Goal: Task Accomplishment & Management: Complete application form

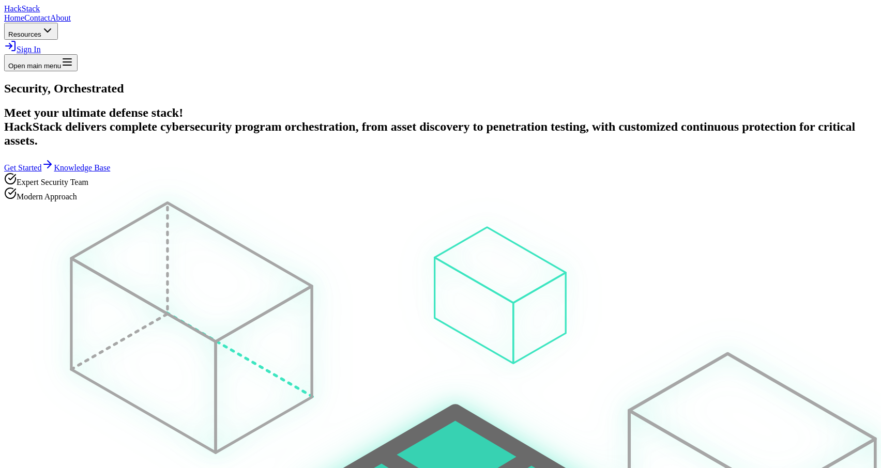
click at [41, 45] on span "Sign In" at bounding box center [29, 49] width 24 height 9
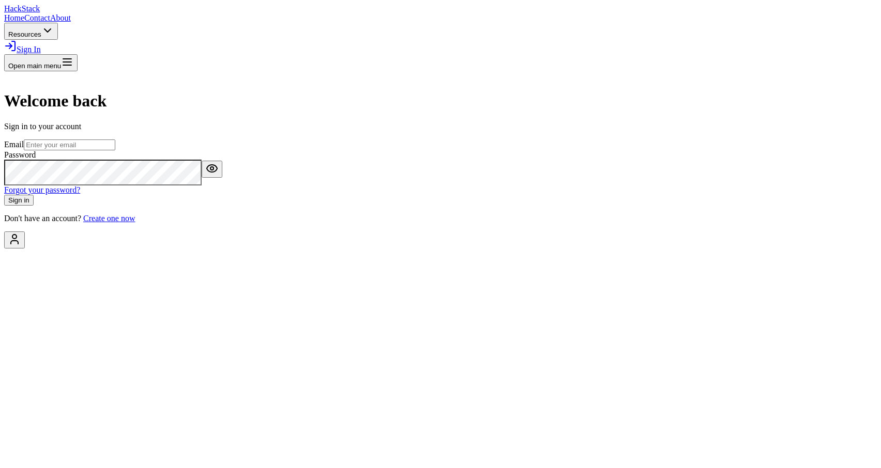
click at [115, 150] on input "email" at bounding box center [69, 145] width 91 height 11
type input "booming"
click at [115, 150] on input "booming" at bounding box center [69, 145] width 91 height 11
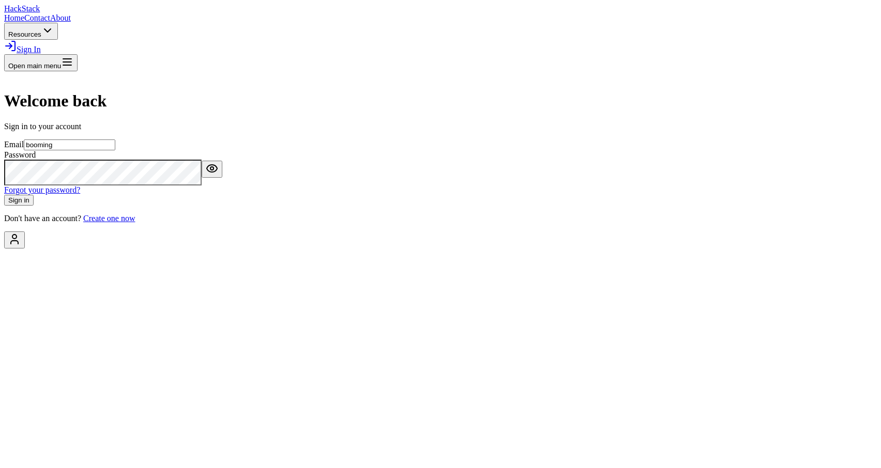
click at [115, 150] on input "booming" at bounding box center [69, 145] width 91 height 11
type input "babbaisme5@gmail.com"
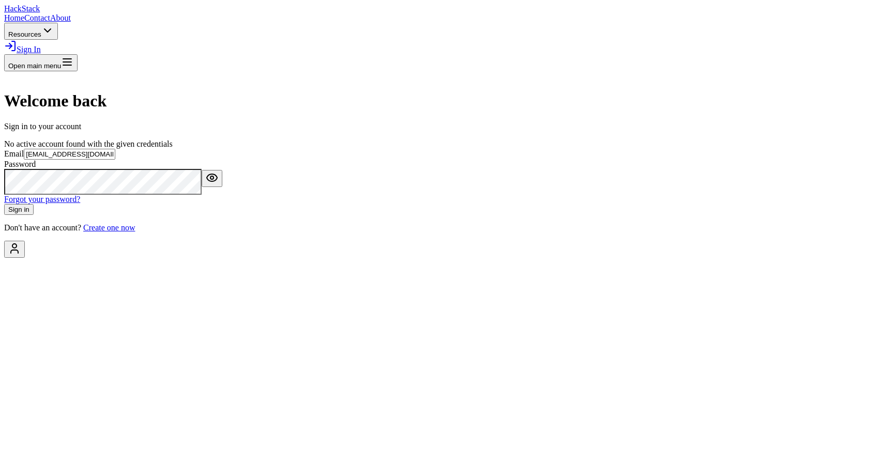
click at [115, 160] on input "babbaisme5@gmail.com" at bounding box center [69, 154] width 91 height 11
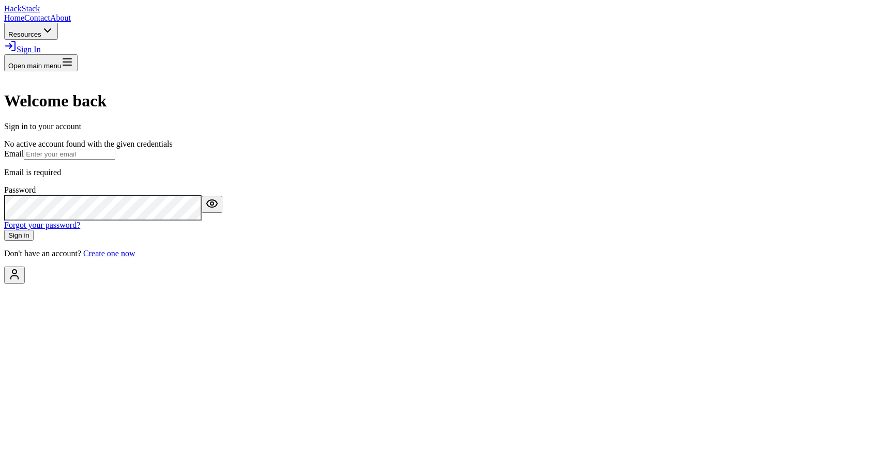
click at [673, 258] on div "Welcome back Sign in to your account No active account found with the given cre…" at bounding box center [440, 164] width 872 height 187
click at [616, 258] on div "Welcome back Sign in to your account No active account found with the given cre…" at bounding box center [440, 164] width 872 height 187
click at [412, 177] on div "Email Email is required" at bounding box center [440, 163] width 872 height 28
click at [115, 160] on input "email" at bounding box center [69, 154] width 91 height 11
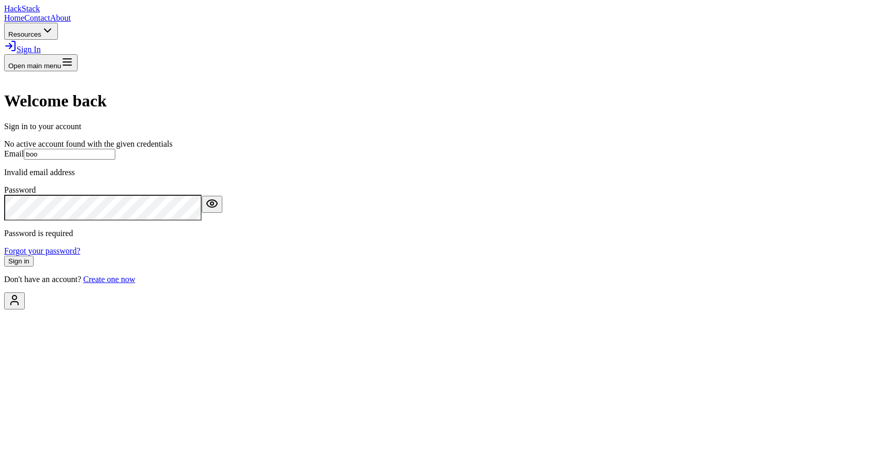
type input "nafthali+Booming@hackstack.app"
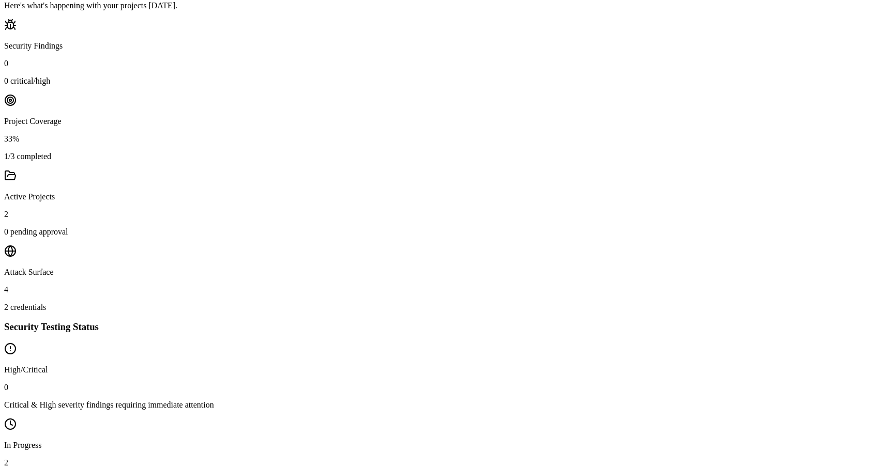
scroll to position [436, 0]
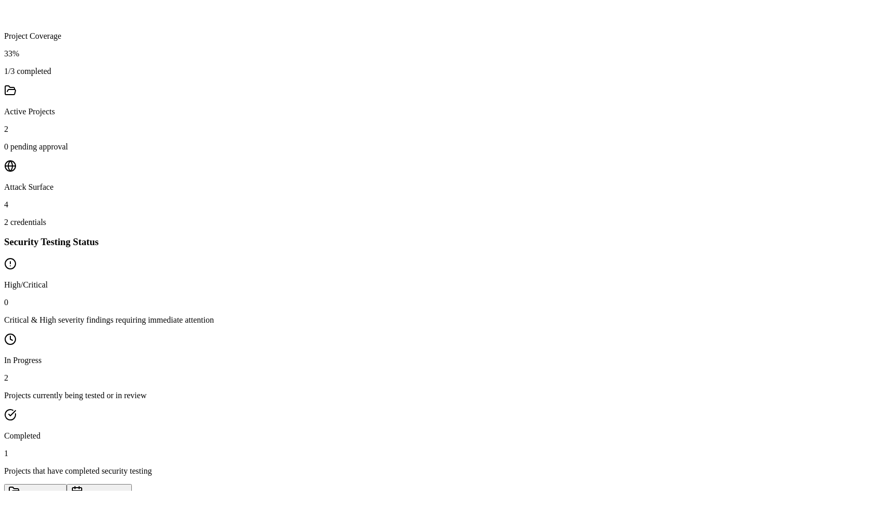
scroll to position [391, 0]
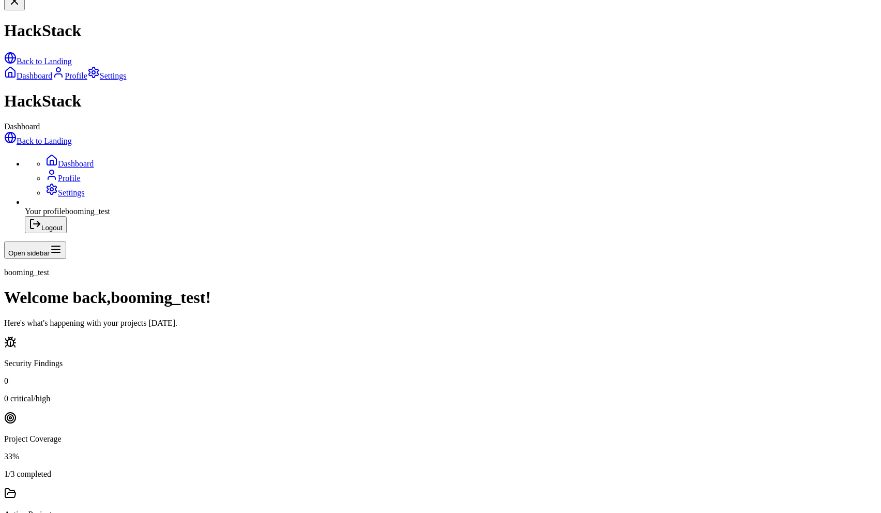
scroll to position [0, 0]
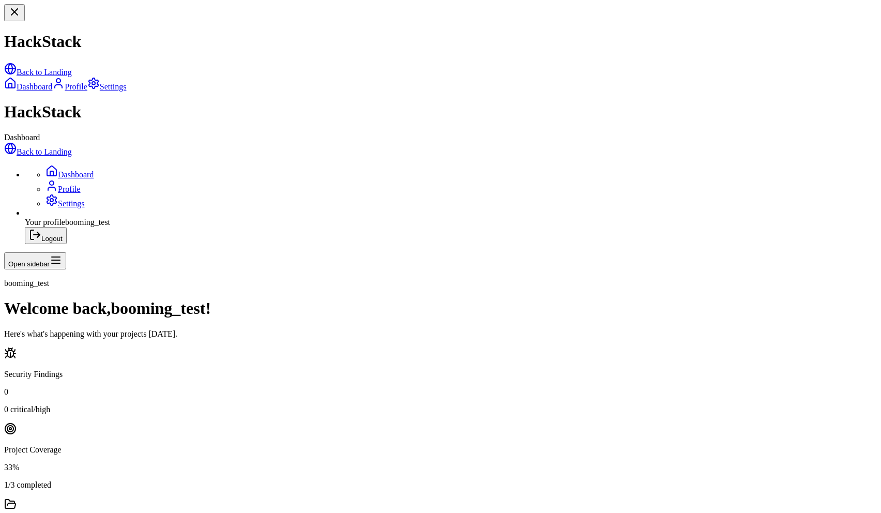
click at [409, 299] on h1 "Welcome back, booming_test !" at bounding box center [440, 308] width 872 height 19
click at [452, 299] on h1 "Welcome back, booming_test !" at bounding box center [440, 308] width 872 height 19
drag, startPoint x: 452, startPoint y: 36, endPoint x: 440, endPoint y: 36, distance: 11.9
click at [452, 299] on h1 "Welcome back, booming_test !" at bounding box center [440, 308] width 872 height 19
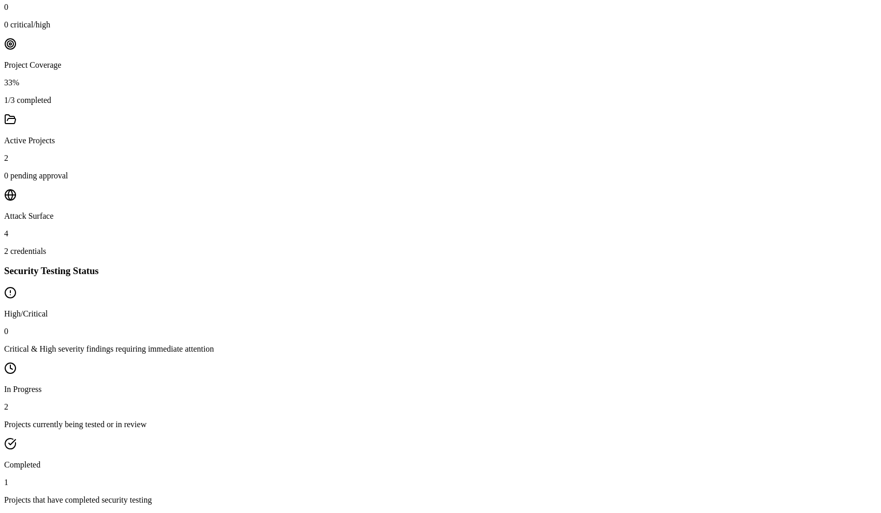
scroll to position [387, 0]
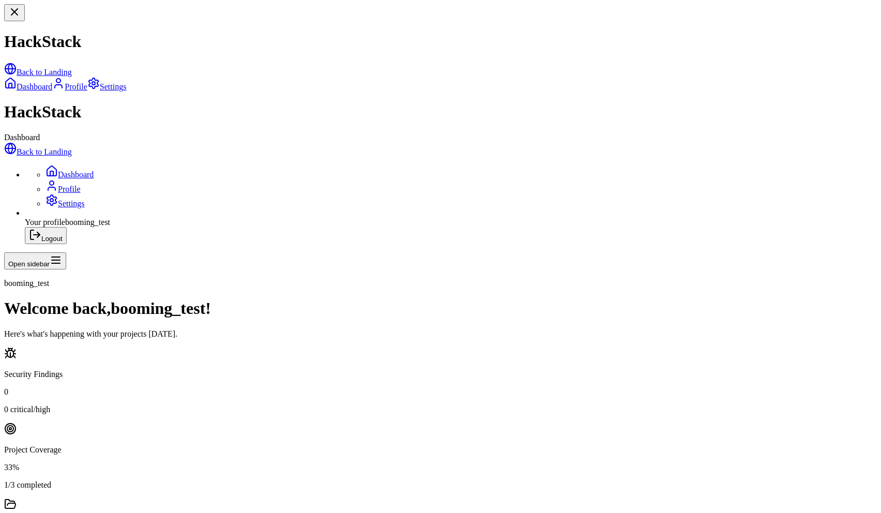
click at [60, 147] on link "Back to Landing" at bounding box center [38, 151] width 68 height 9
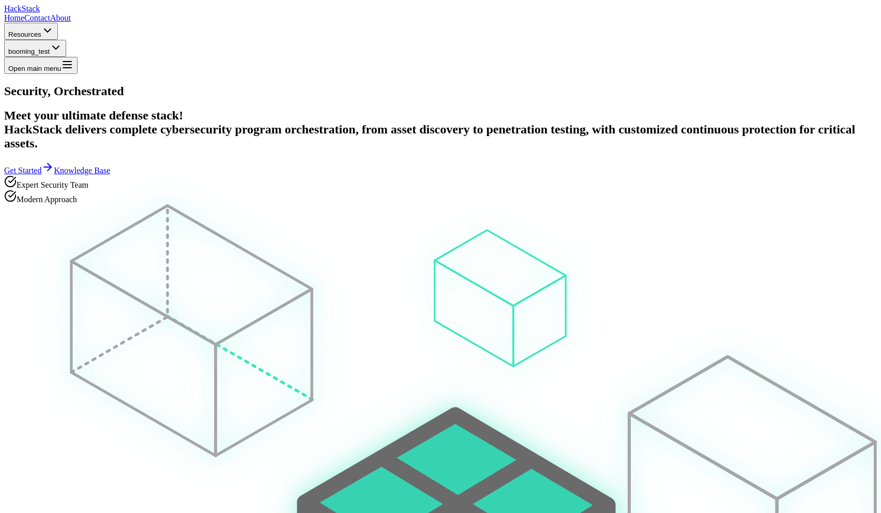
click at [50, 48] on span "booming_test" at bounding box center [28, 52] width 41 height 8
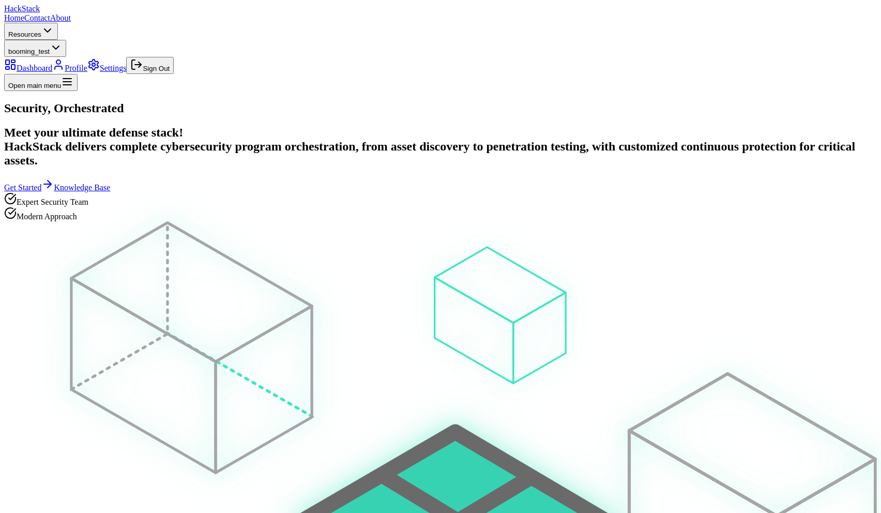
click at [52, 64] on link "Dashboard" at bounding box center [28, 68] width 48 height 9
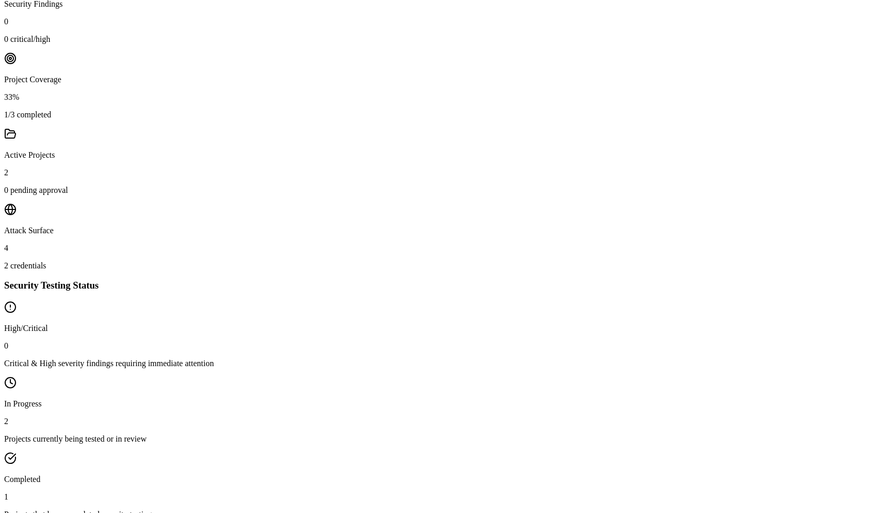
scroll to position [391, 0]
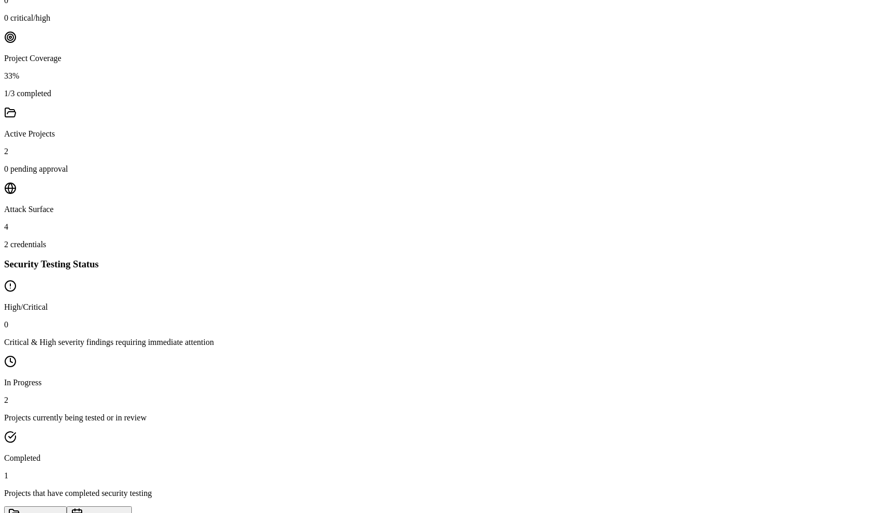
paste input "666810433dce1f0001d73561"
type input "666810433dce1f0001d73561"
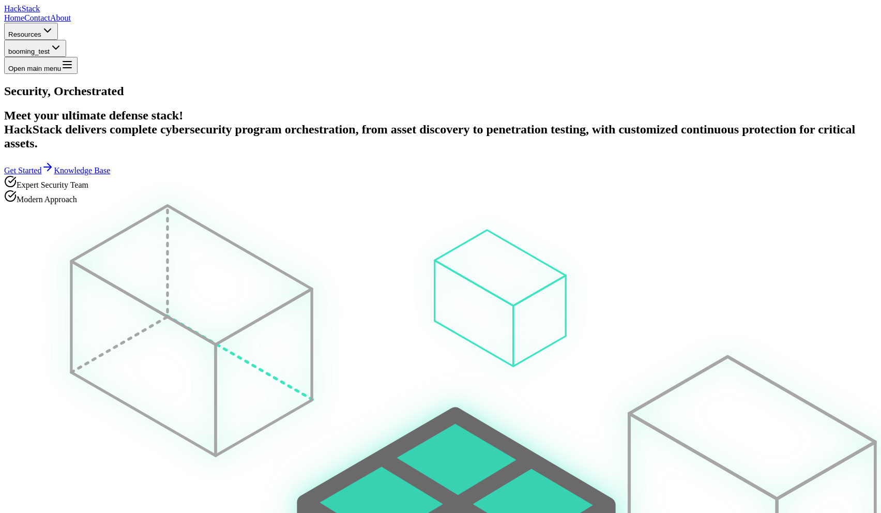
click at [50, 48] on span "booming_test" at bounding box center [28, 52] width 41 height 8
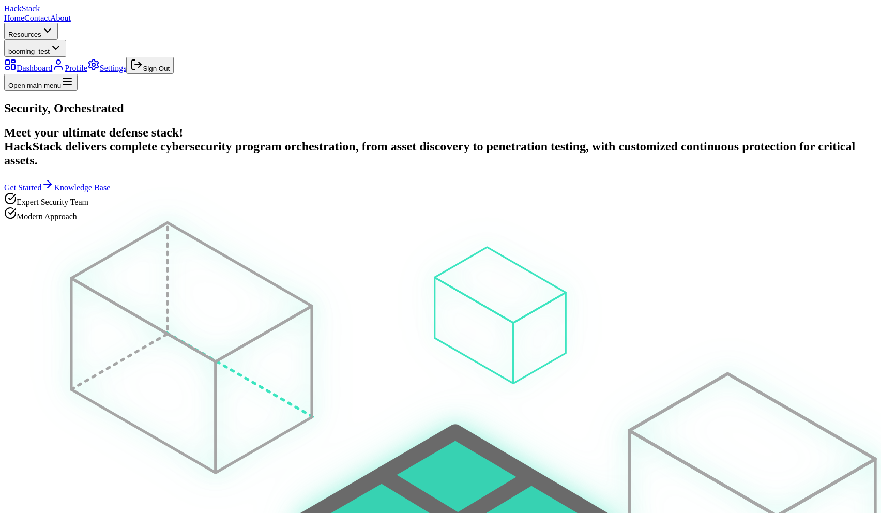
click at [52, 64] on link "Dashboard" at bounding box center [28, 68] width 48 height 9
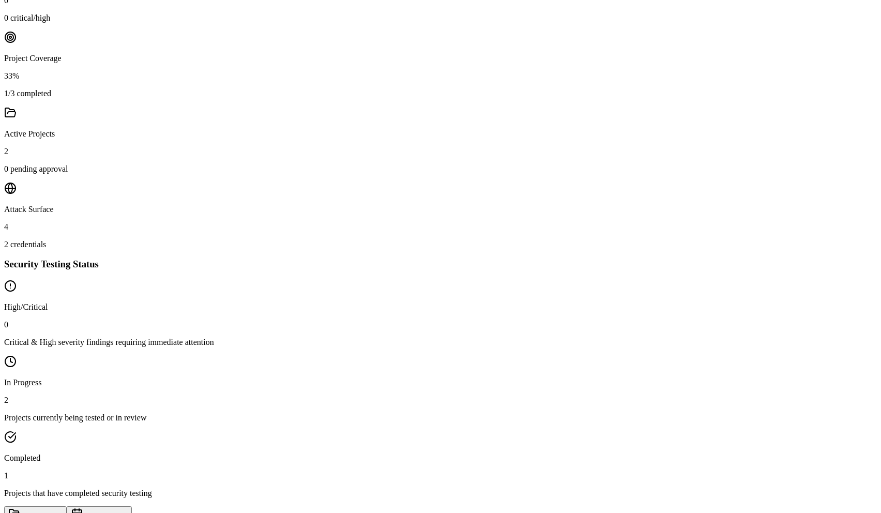
scroll to position [390, 0]
drag, startPoint x: 333, startPoint y: 48, endPoint x: 233, endPoint y: 46, distance: 100.3
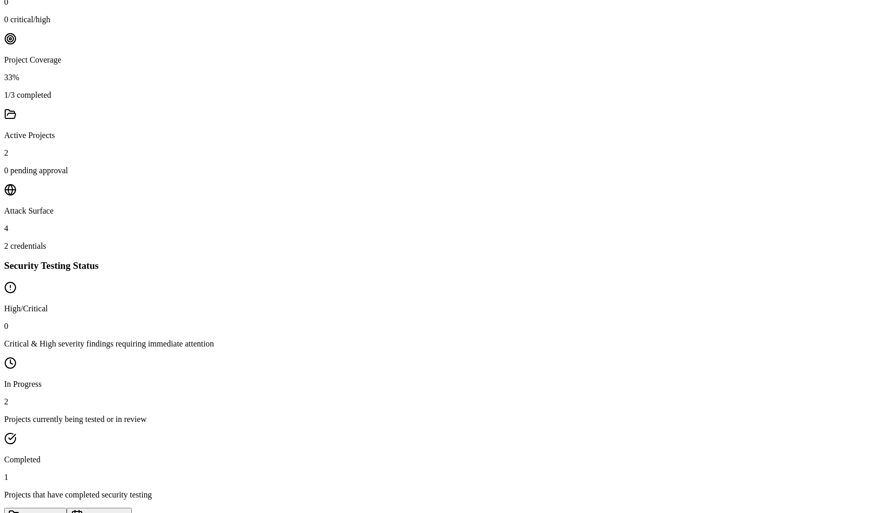
scroll to position [23, 0]
paste input "666810433dce1f0001d73561"
drag, startPoint x: 367, startPoint y: 356, endPoint x: 132, endPoint y: 352, distance: 235.2
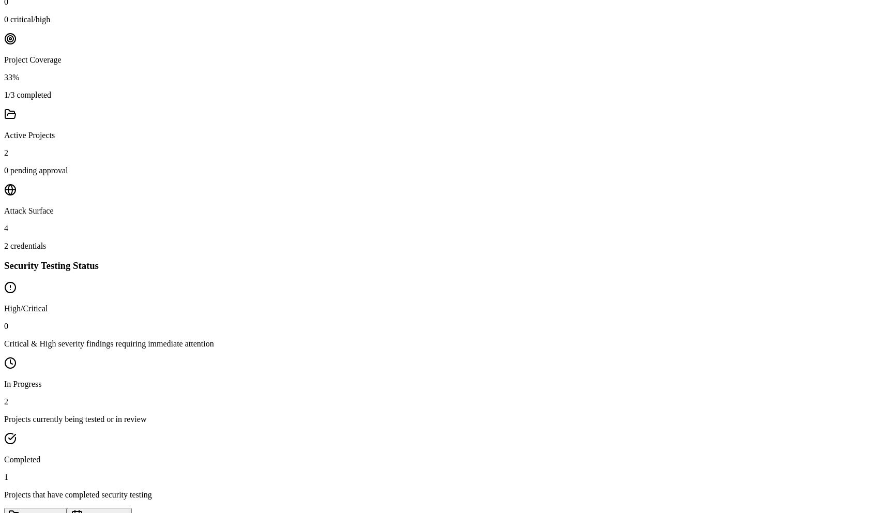
drag, startPoint x: 319, startPoint y: 354, endPoint x: 125, endPoint y: 347, distance: 195.0
type input "666810433dce1f0001d73561"
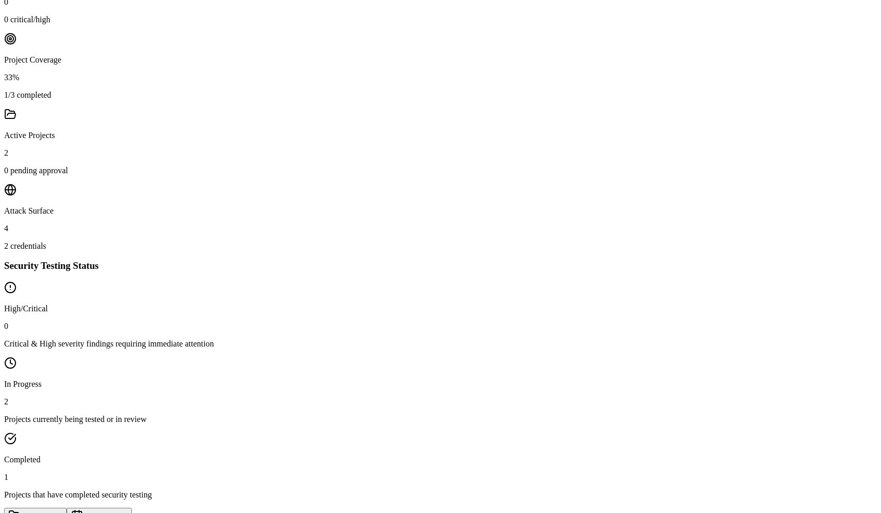
scroll to position [356, 0]
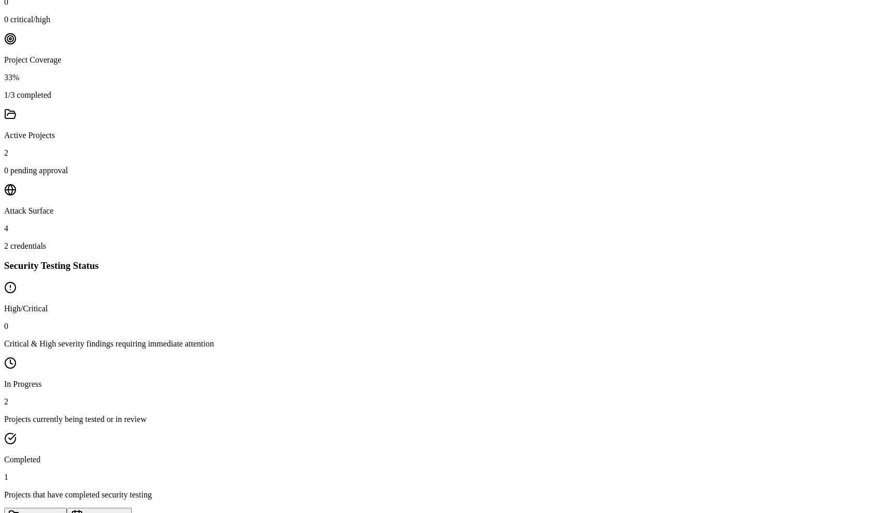
scroll to position [2, 0]
select select "all"
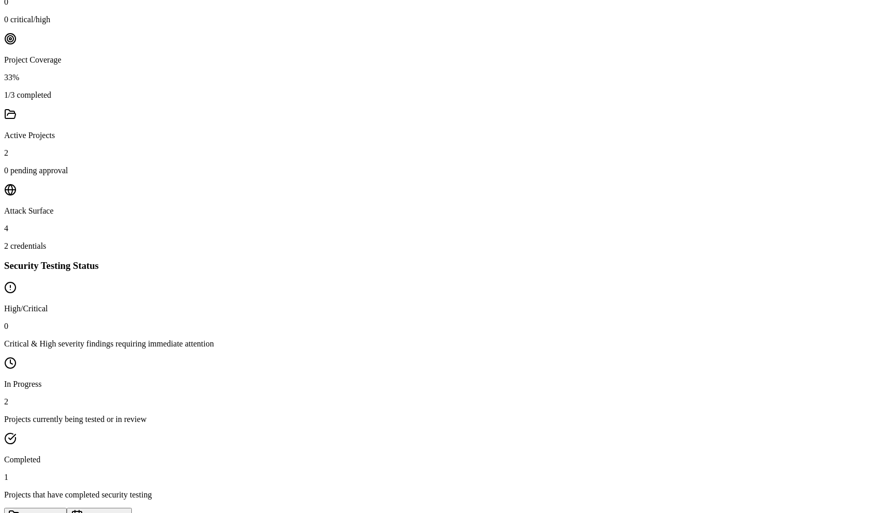
scroll to position [547, 0]
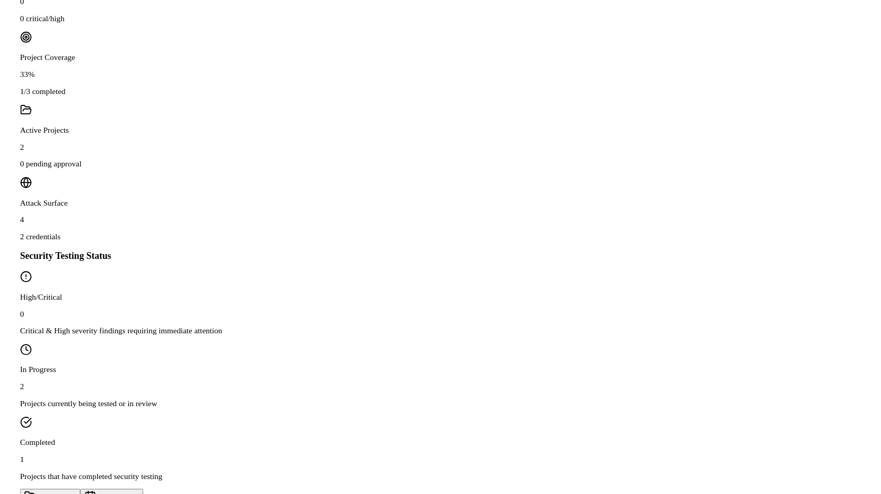
scroll to position [0, 0]
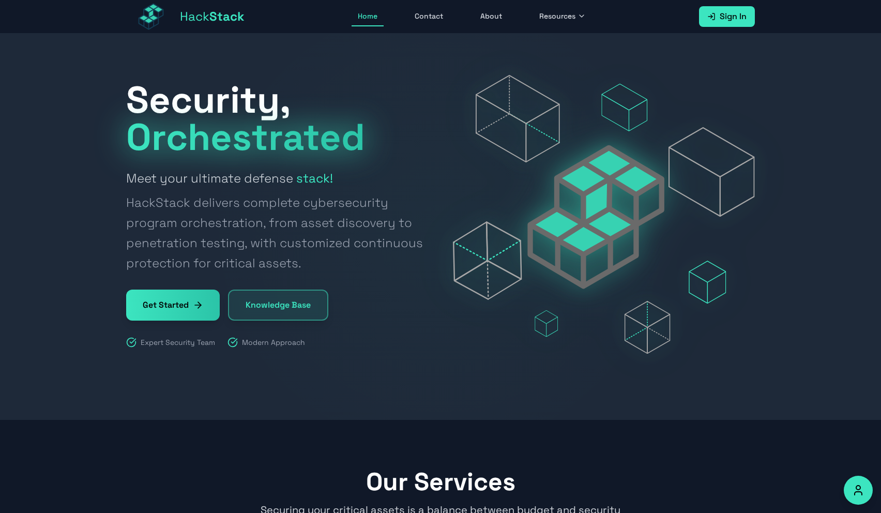
click at [720, 18] on span "Sign In" at bounding box center [732, 16] width 27 height 12
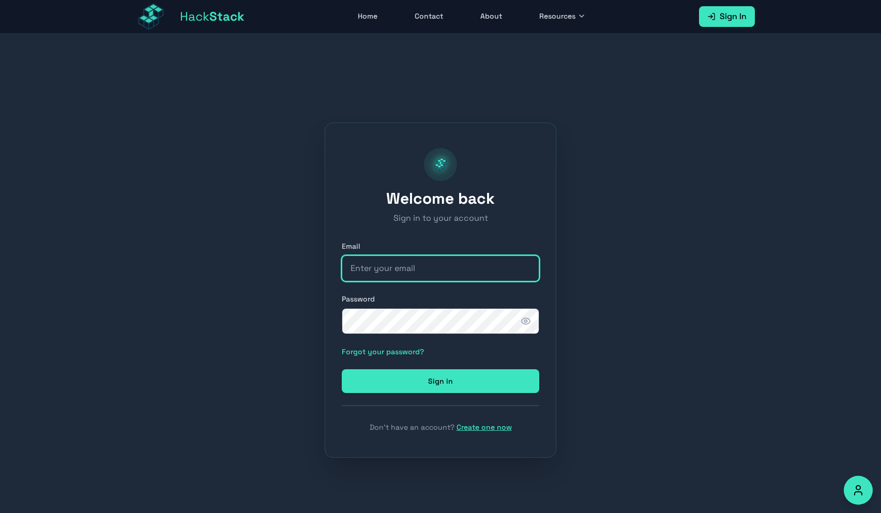
click at [430, 260] on input "email" at bounding box center [440, 268] width 197 height 26
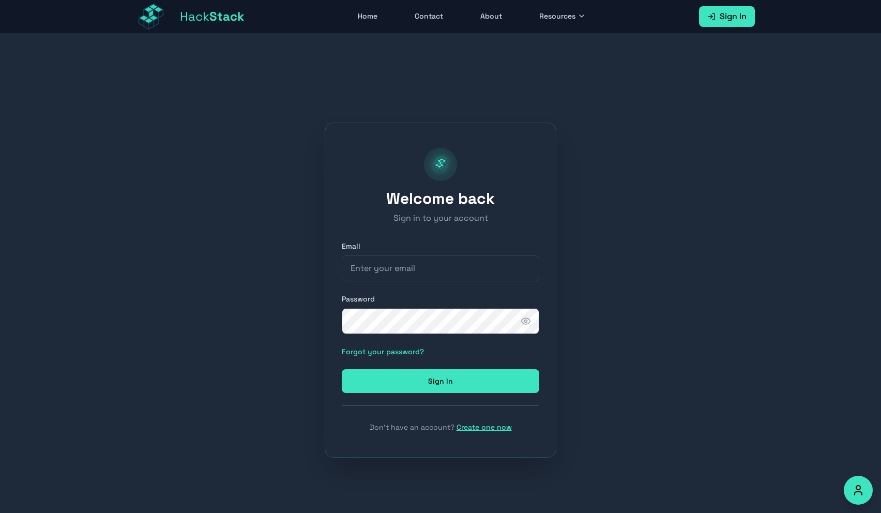
click at [620, 286] on div "Welcome back Sign in to your account Email Password Forgot your password? Sign …" at bounding box center [440, 290] width 881 height 513
click at [195, 10] on span "Hack Stack" at bounding box center [212, 16] width 65 height 17
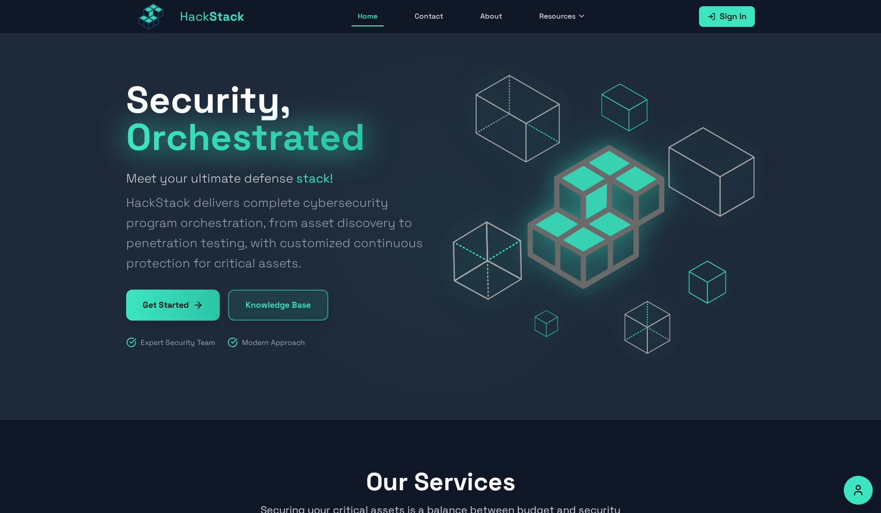
click at [720, 17] on span "Sign In" at bounding box center [732, 16] width 27 height 12
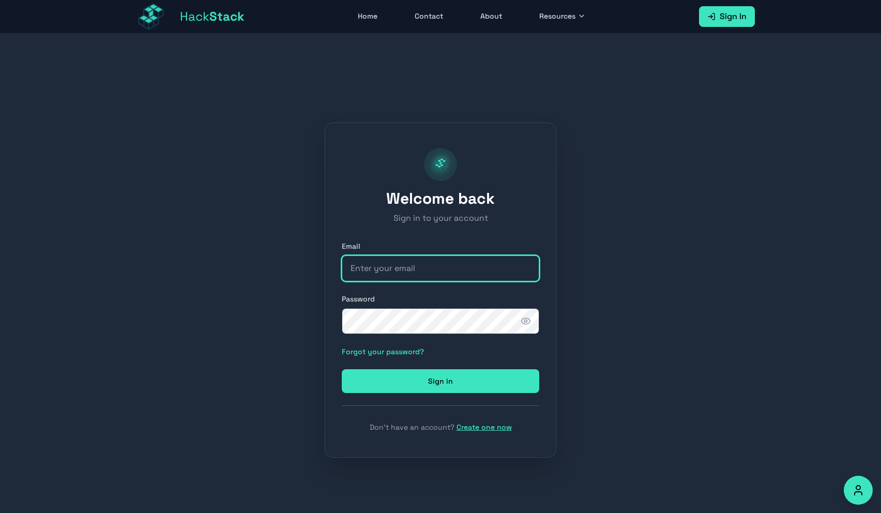
click at [417, 259] on input "email" at bounding box center [440, 268] width 197 height 26
click at [427, 267] on input "email" at bounding box center [440, 268] width 197 height 26
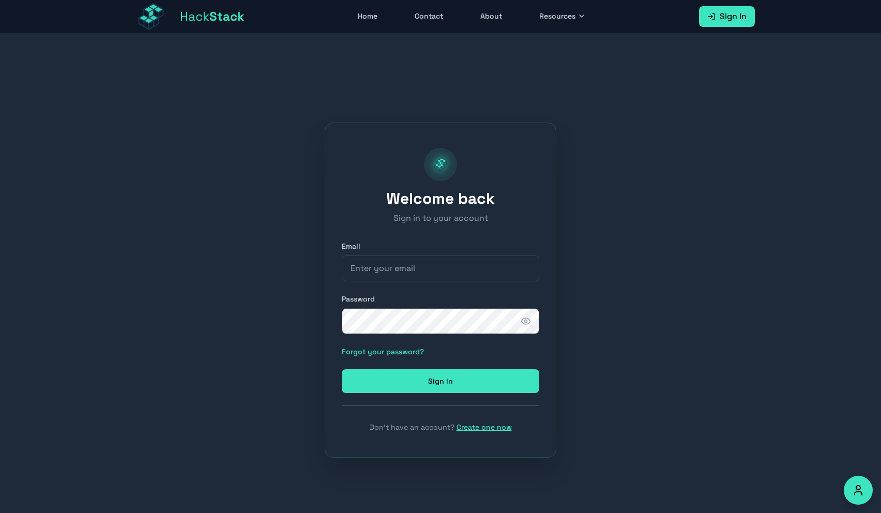
click at [499, 428] on link "Create one now" at bounding box center [483, 426] width 55 height 9
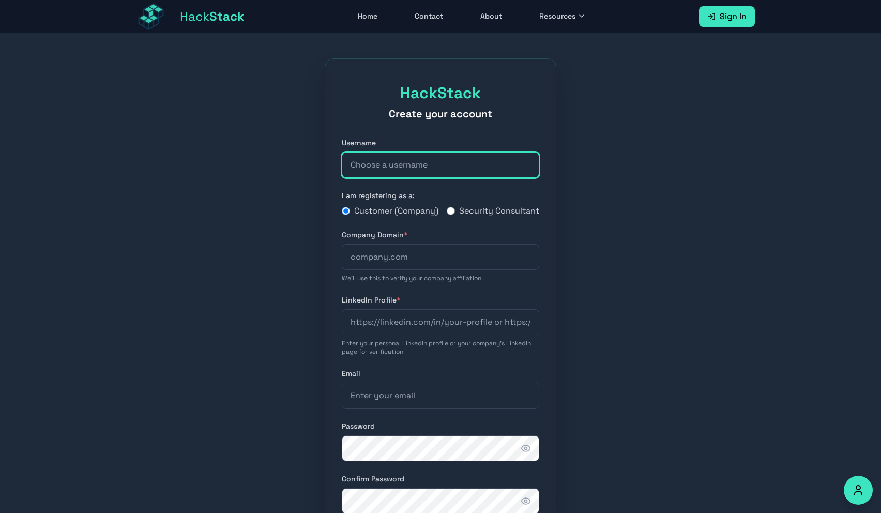
click at [434, 165] on input "text" at bounding box center [440, 165] width 197 height 26
type input "s"
type input "booming_"
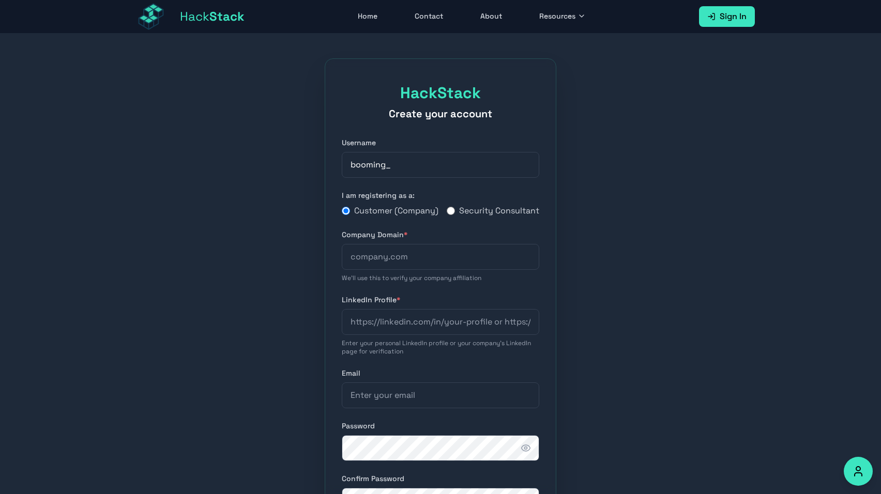
click at [288, 79] on div "HackStack Create your account Username booming_ I am registering as a: Customer…" at bounding box center [440, 352] width 881 height 637
click at [217, 20] on span "Stack" at bounding box center [226, 16] width 35 height 16
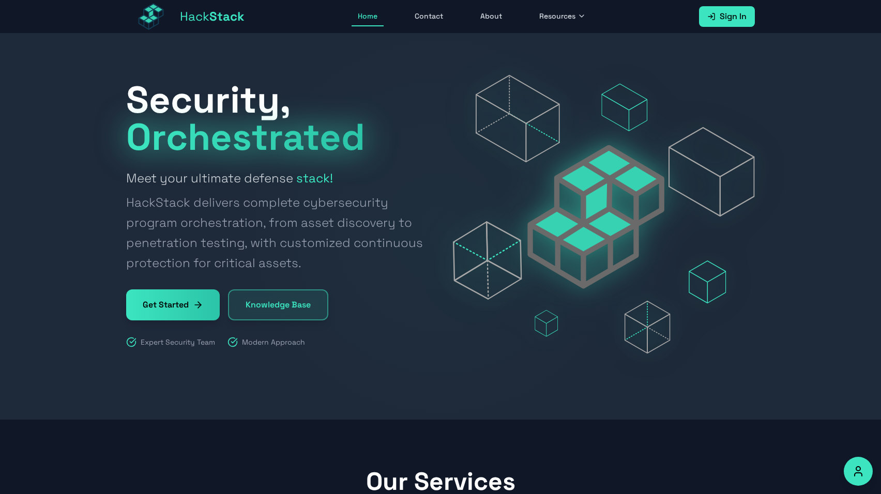
click at [730, 26] on link "Sign In" at bounding box center [727, 16] width 56 height 21
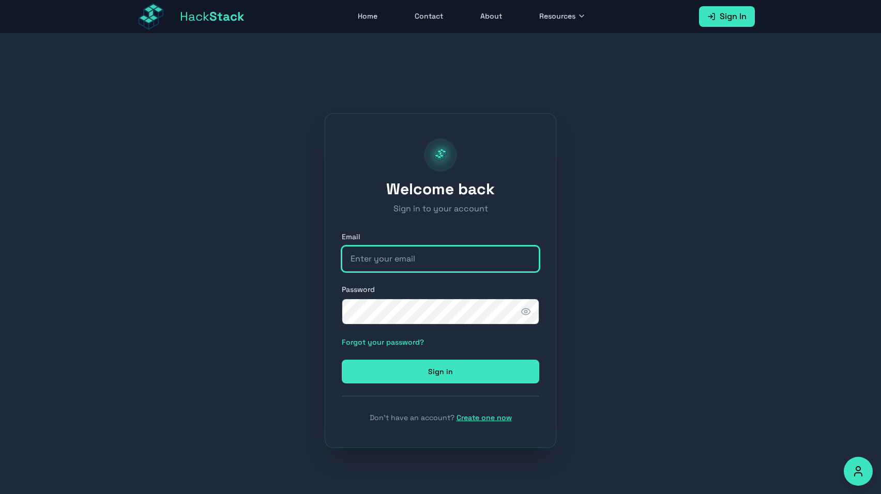
click at [417, 259] on input "email" at bounding box center [440, 259] width 197 height 26
click at [266, 226] on div "Welcome back Sign in to your account Email Password Forgot your password? Sign …" at bounding box center [440, 281] width 881 height 494
click at [205, 17] on span "Hack Stack" at bounding box center [212, 16] width 65 height 17
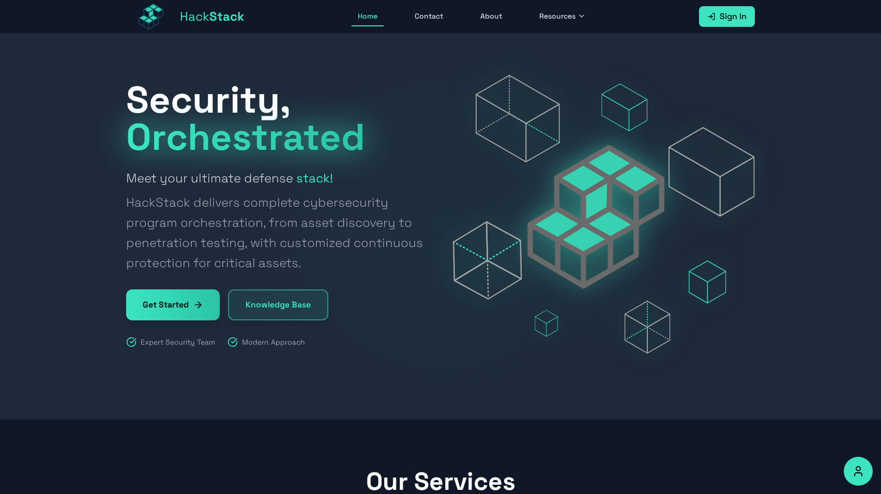
click at [601, 113] on icon "@keyframes float { 0% { transform: translateY(0px); } 50% { transform: translat…" at bounding box center [604, 214] width 302 height 279
click at [724, 17] on span "Sign In" at bounding box center [732, 16] width 27 height 12
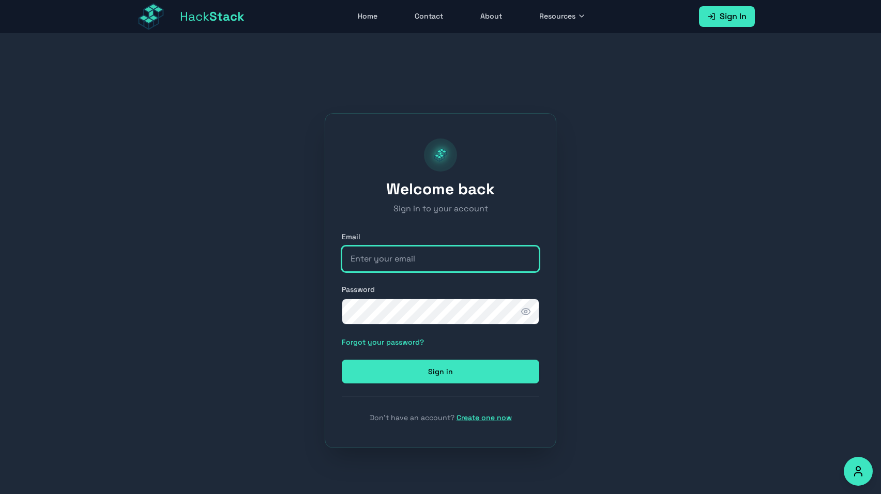
click at [431, 266] on input "email" at bounding box center [440, 259] width 197 height 26
click at [489, 420] on link "Create one now" at bounding box center [483, 417] width 55 height 9
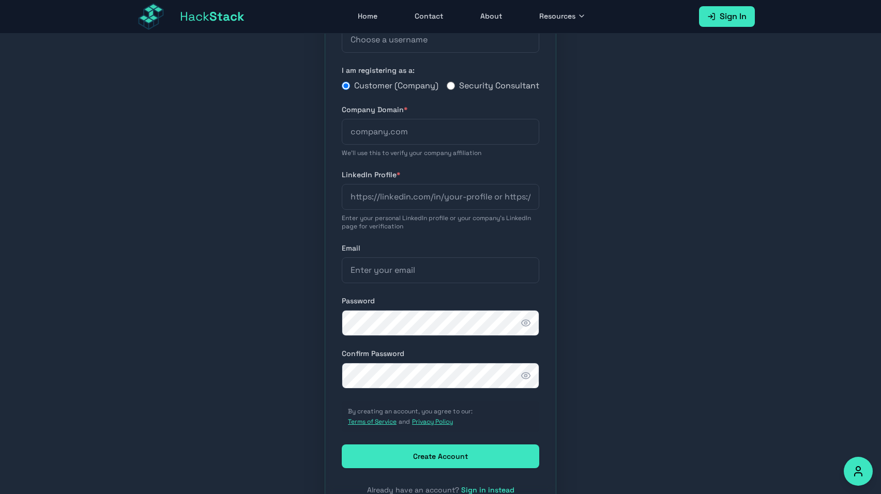
scroll to position [57, 0]
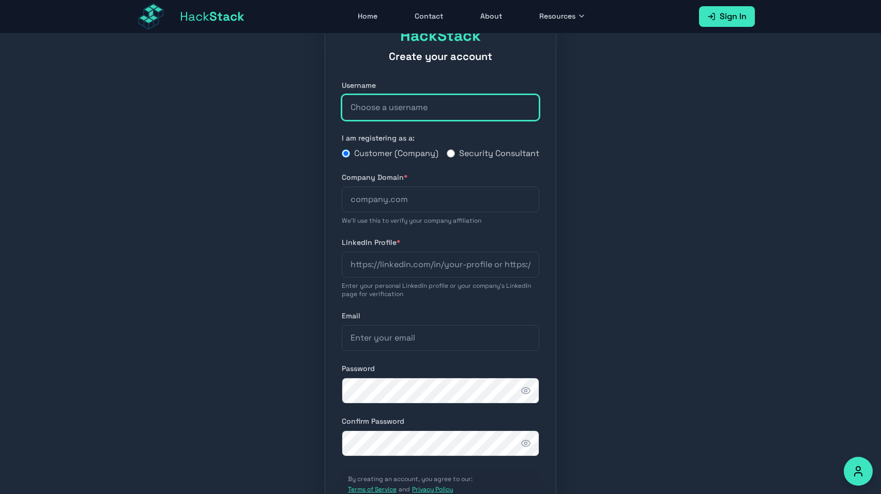
click at [379, 109] on input "text" at bounding box center [440, 108] width 197 height 26
type input "s"
type input "booming_testing"
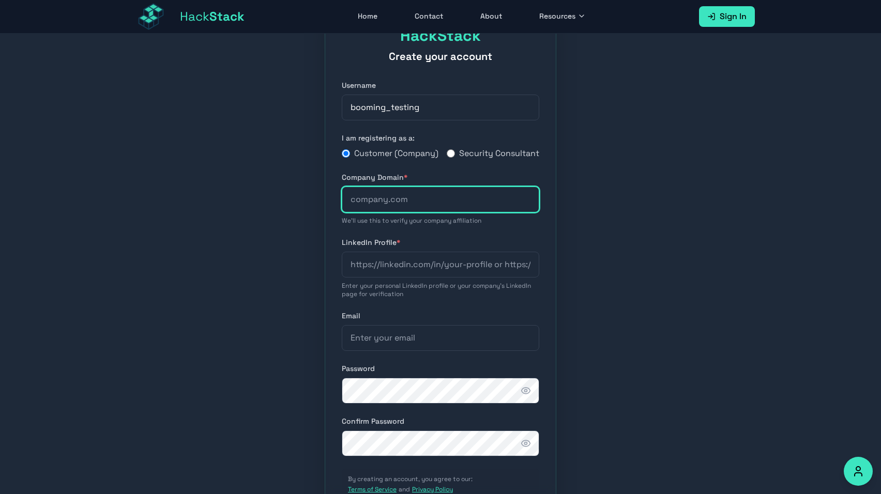
click at [397, 212] on input "text" at bounding box center [440, 200] width 197 height 26
type input "hackstack.app"
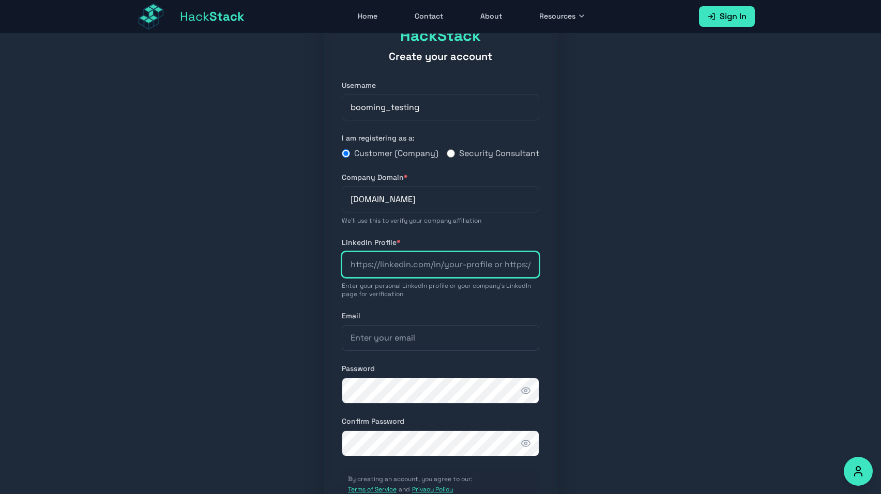
click at [419, 278] on input "url" at bounding box center [440, 265] width 197 height 26
paste input "https://www.linkedin.com/company/booming-games/"
type input "https://www.linkedin.com/company/booming-games"
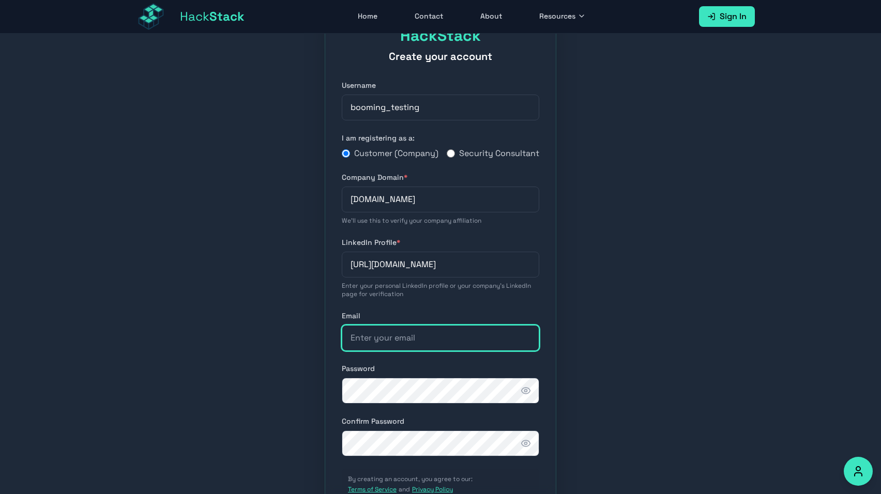
click at [417, 347] on input "email" at bounding box center [440, 338] width 197 height 26
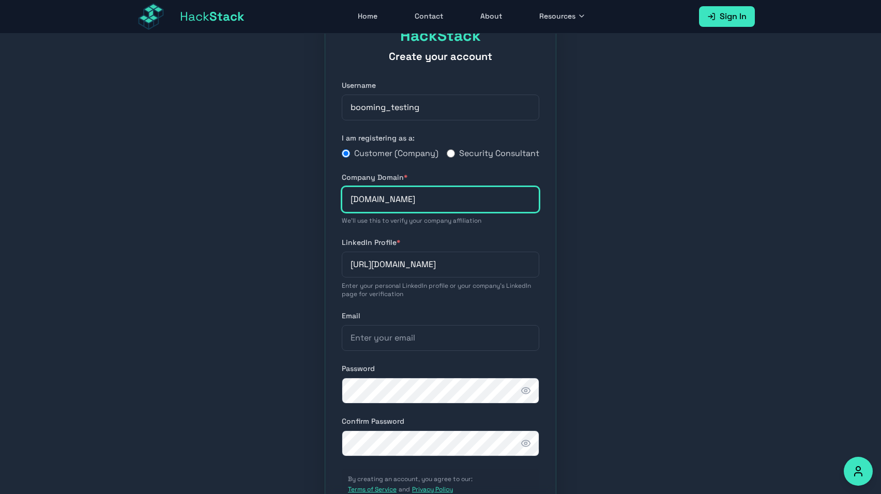
drag, startPoint x: 421, startPoint y: 212, endPoint x: 297, endPoint y: 212, distance: 124.0
click at [297, 212] on div "HackStack Create your account Username booming_testing I am registering as a: C…" at bounding box center [440, 294] width 881 height 637
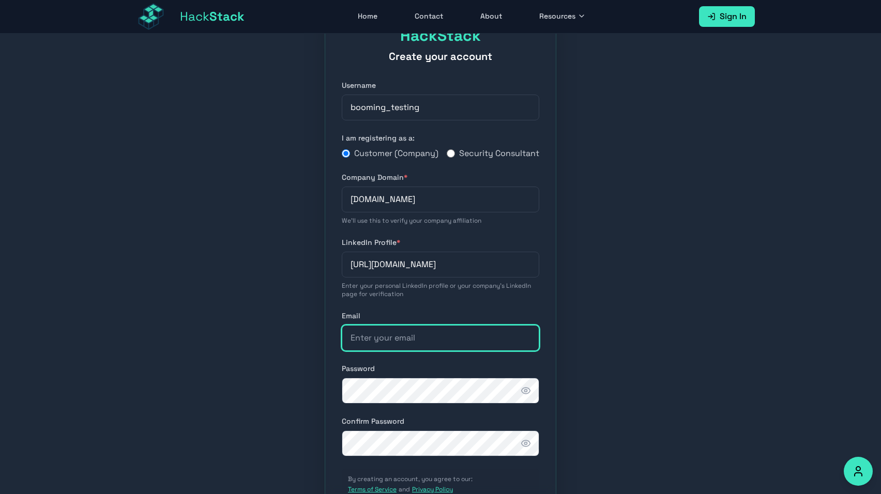
click at [416, 351] on input "email" at bounding box center [440, 338] width 197 height 26
paste input "hackstack.app"
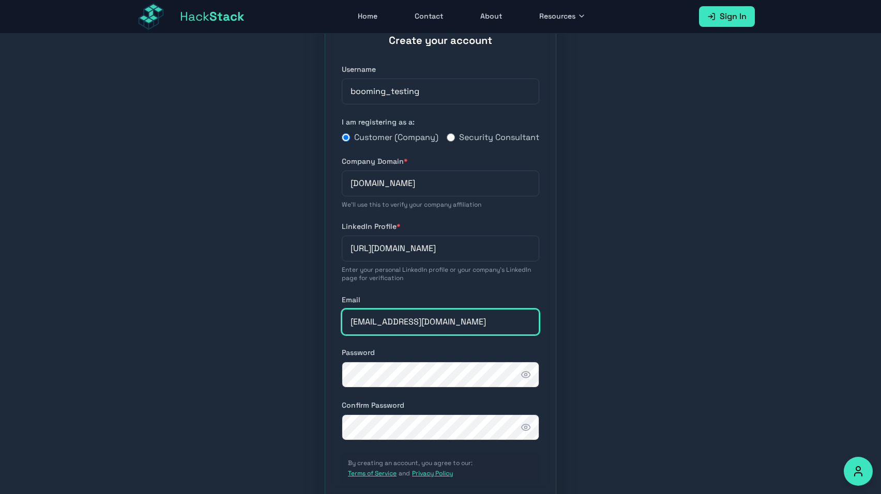
scroll to position [127, 0]
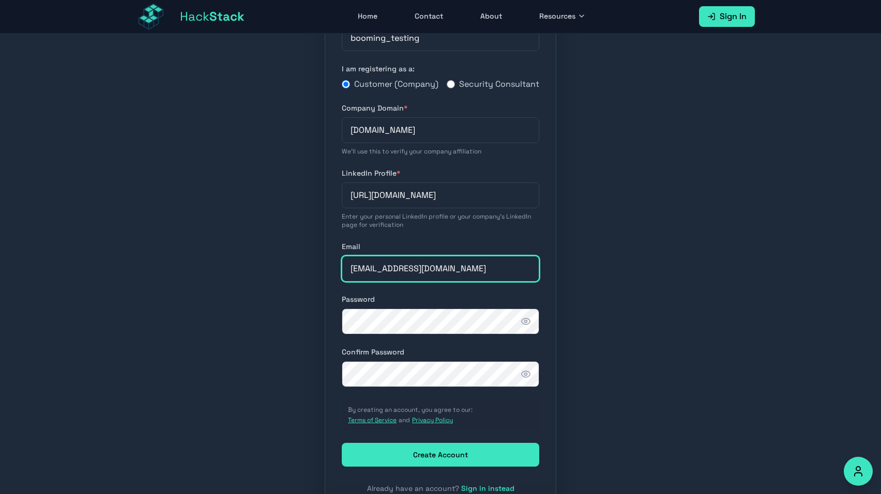
type input "booming_testing@hackstack.app"
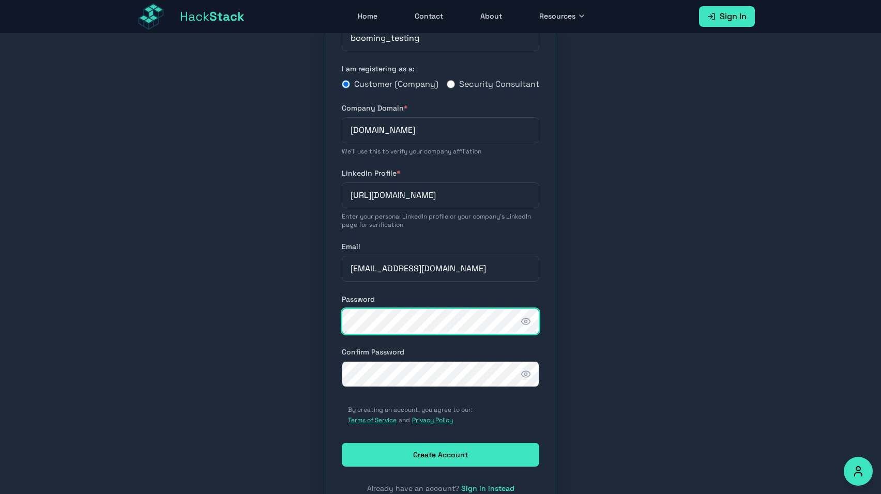
click at [507, 333] on body "Hack Stack Home Contact About Resources Sign In Open main menu HackStack Create…" at bounding box center [440, 120] width 881 height 494
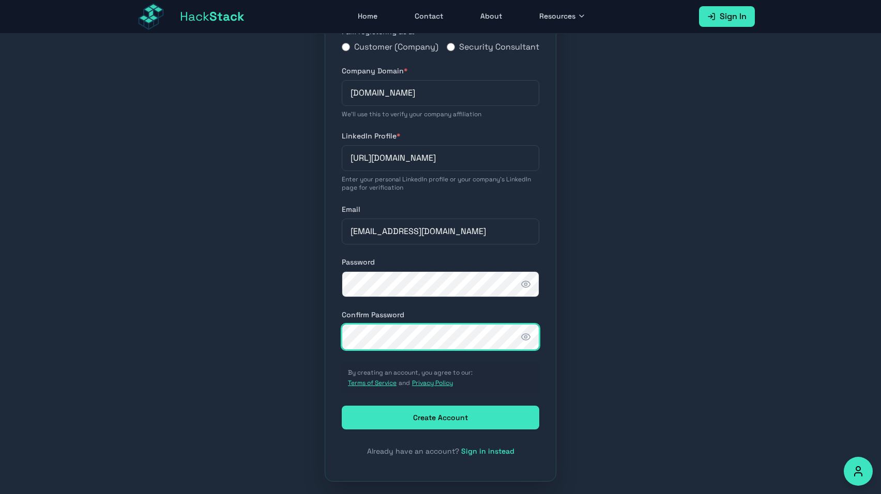
scroll to position [168, 0]
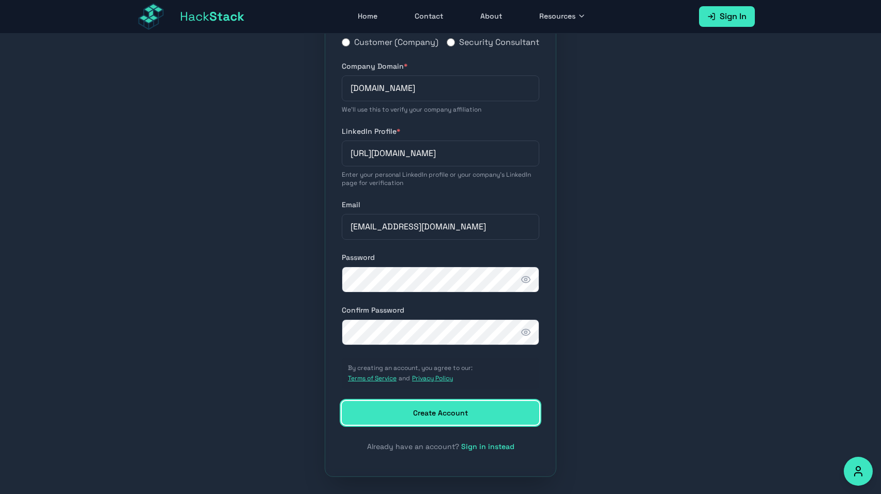
click at [474, 425] on button "Create Account" at bounding box center [440, 413] width 197 height 24
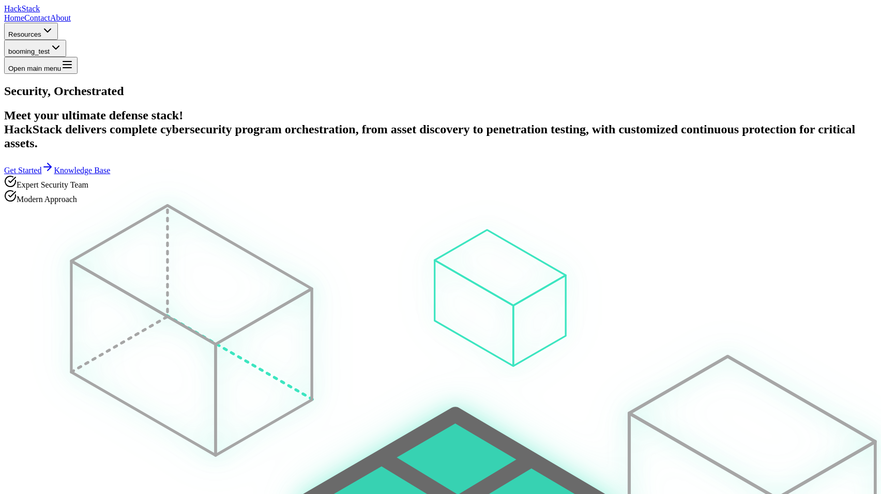
click at [50, 48] on span "booming_test" at bounding box center [28, 52] width 41 height 8
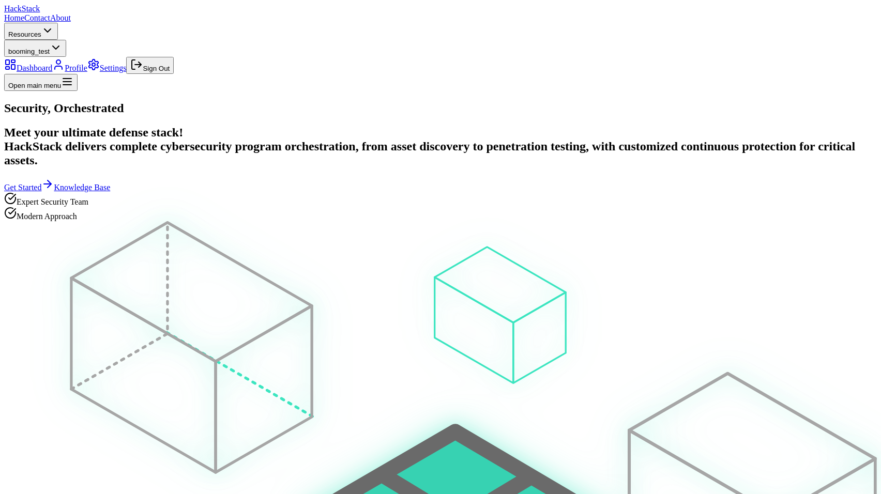
click at [52, 64] on link "Dashboard" at bounding box center [28, 68] width 48 height 9
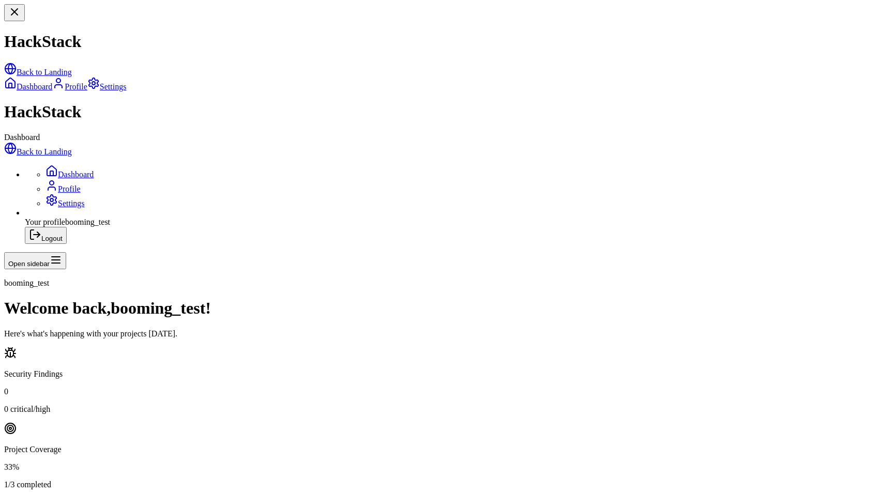
click at [616, 329] on p "Here's what's happening with your projects today." at bounding box center [440, 333] width 872 height 9
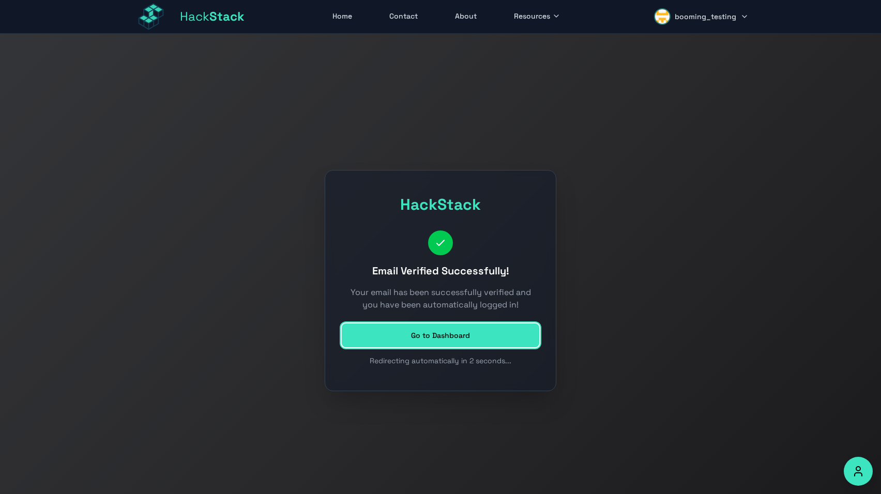
click at [473, 332] on link "Go to Dashboard" at bounding box center [440, 336] width 197 height 24
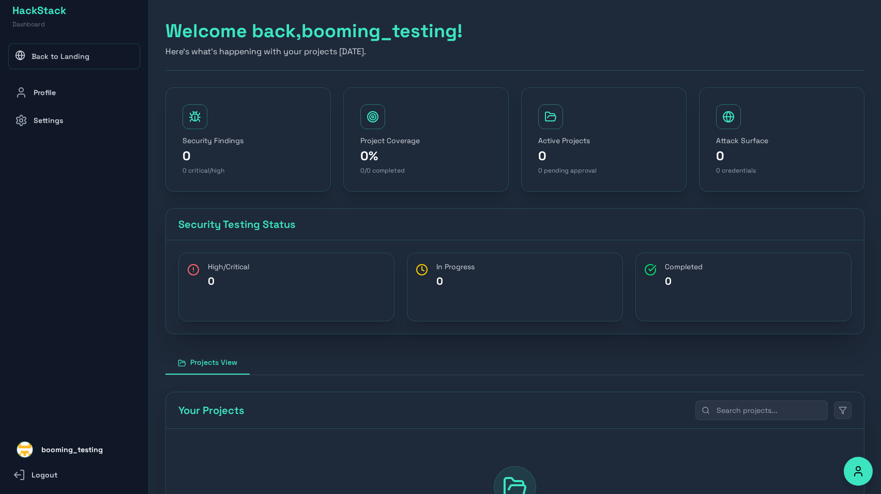
click at [229, 34] on h1 "Welcome back, booming_testing !" at bounding box center [514, 31] width 699 height 21
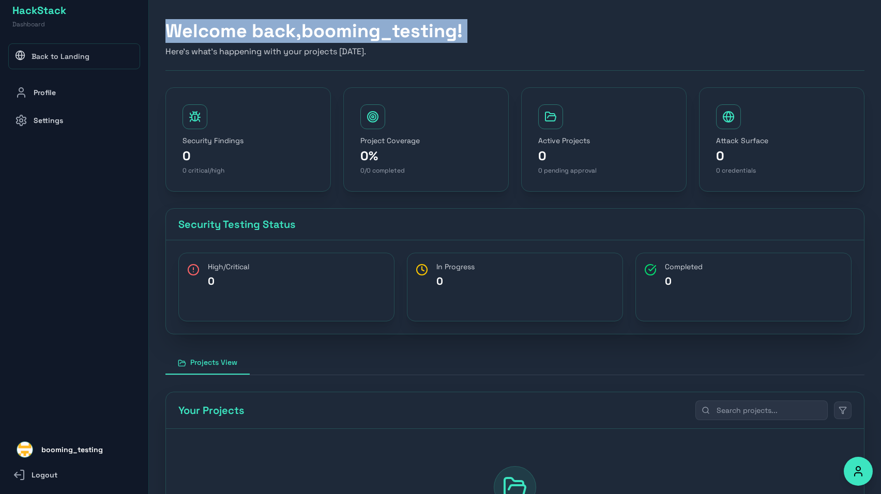
click at [229, 34] on h1 "Welcome back, booming_testing !" at bounding box center [514, 31] width 699 height 21
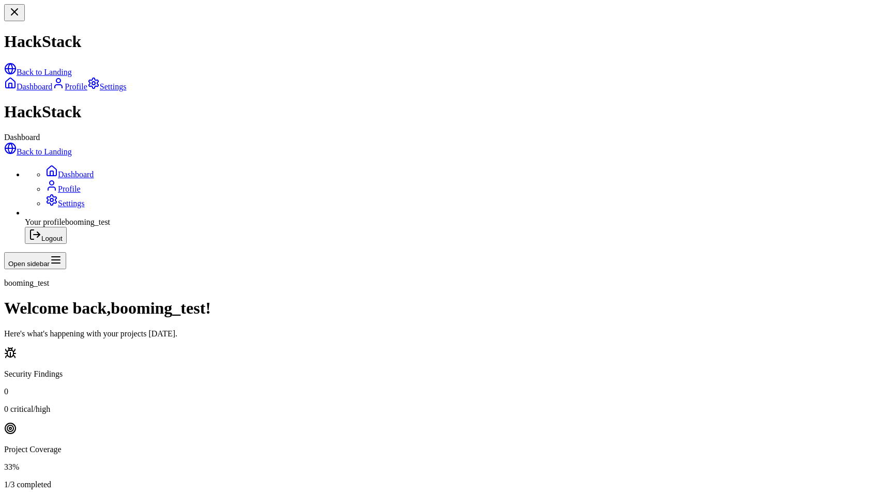
click at [72, 147] on link "Back to Landing" at bounding box center [38, 151] width 68 height 9
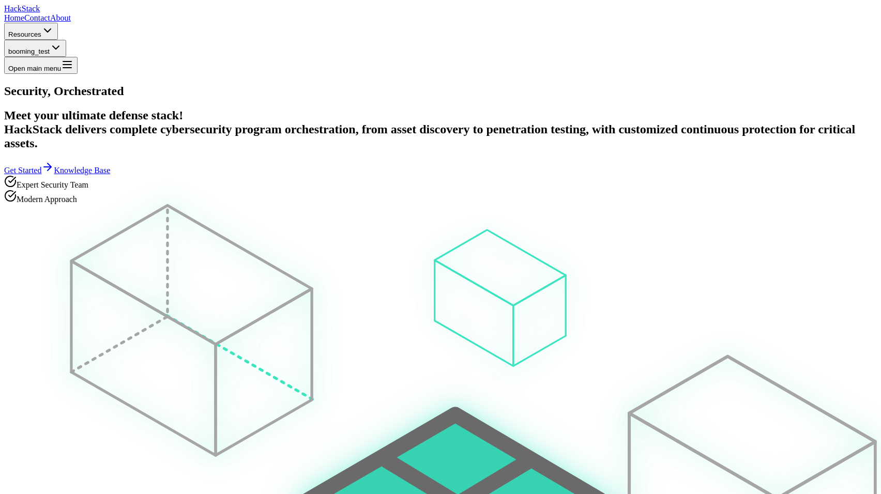
click at [66, 40] on button "booming_test" at bounding box center [35, 48] width 62 height 17
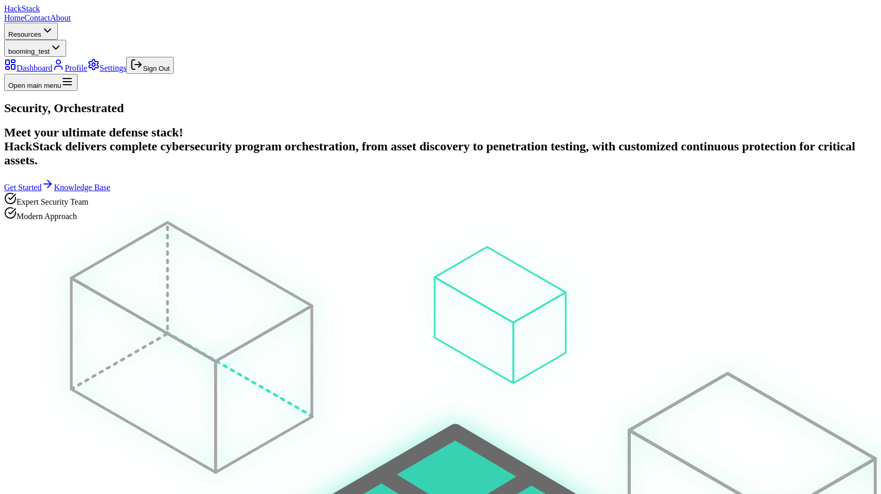
click at [342, 167] on h2 "Meet your ultimate defense stack! HackStack delivers complete cybersecurity pro…" at bounding box center [440, 147] width 872 height 42
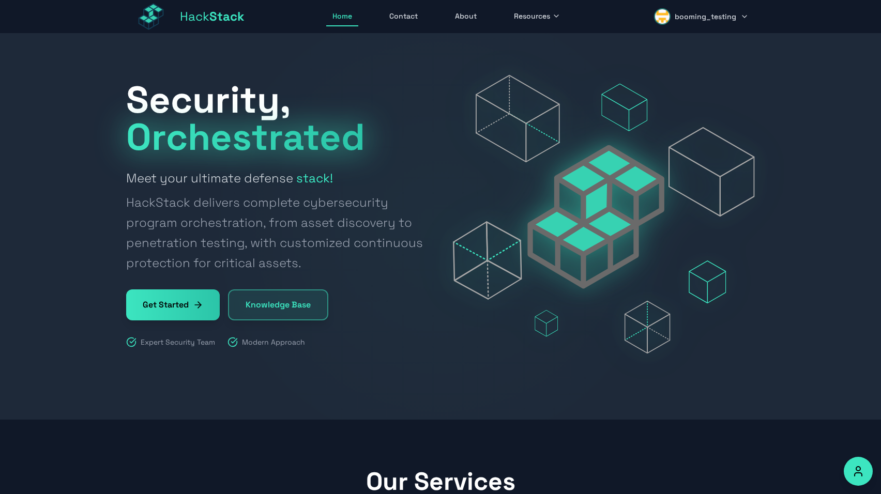
click at [346, 169] on h2 "Meet your ultimate defense stack! HackStack delivers complete cybersecurity pro…" at bounding box center [277, 220] width 302 height 105
click at [686, 14] on span "booming_testing" at bounding box center [705, 16] width 62 height 10
click at [684, 47] on link "Dashboard" at bounding box center [705, 45] width 98 height 23
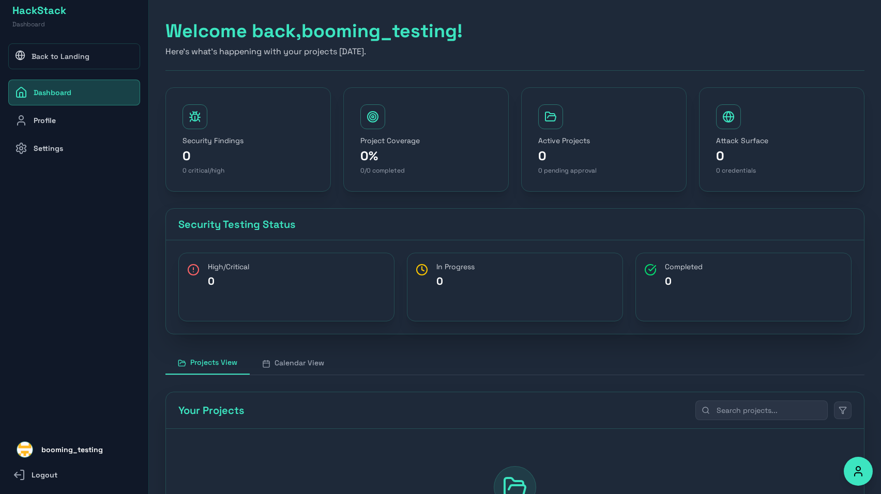
scroll to position [149, 0]
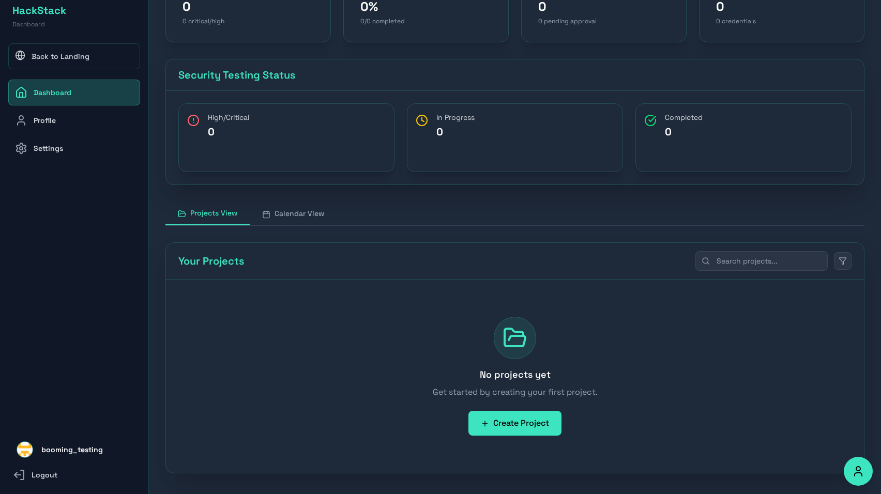
click at [511, 428] on button "Create Project" at bounding box center [514, 423] width 93 height 25
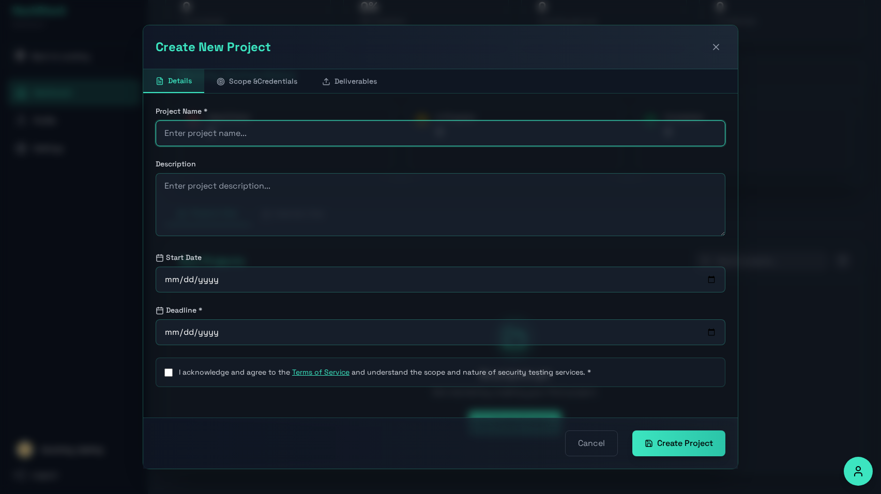
click at [342, 128] on input "text" at bounding box center [441, 133] width 570 height 26
type input "Automation Testing and Expirementation"
click at [170, 367] on div "I acknowledge and agree to the Terms of Service and understand the scope and na…" at bounding box center [441, 372] width 570 height 29
click at [220, 281] on input "date" at bounding box center [441, 280] width 570 height 26
click at [200, 281] on input "date" at bounding box center [441, 280] width 570 height 26
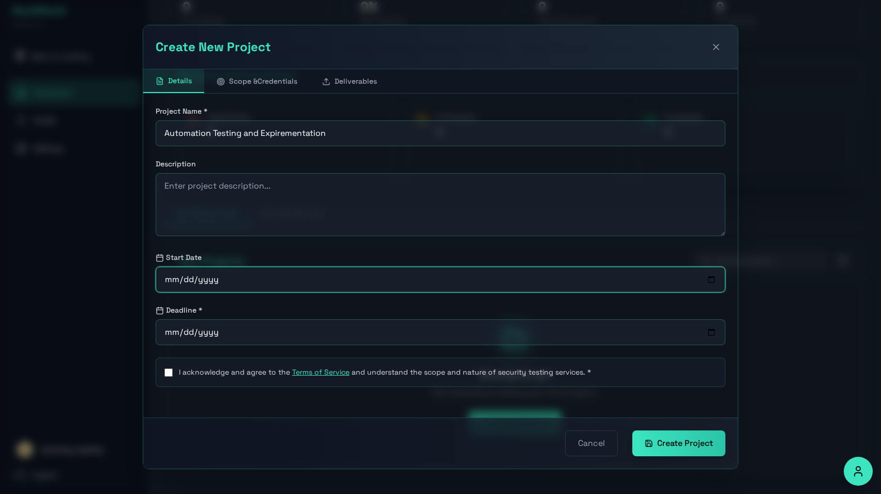
click at [178, 284] on input "date" at bounding box center [441, 280] width 570 height 26
click at [672, 441] on button "Create Project" at bounding box center [678, 444] width 93 height 26
click at [174, 371] on div "I acknowledge and agree to the Terms of Service and understand the scope and na…" at bounding box center [441, 372] width 570 height 29
click at [694, 447] on button "Create Project" at bounding box center [678, 444] width 93 height 26
click at [172, 372] on input "I acknowledge and agree to the Terms of Service and understand the scope and na…" at bounding box center [168, 373] width 8 height 8
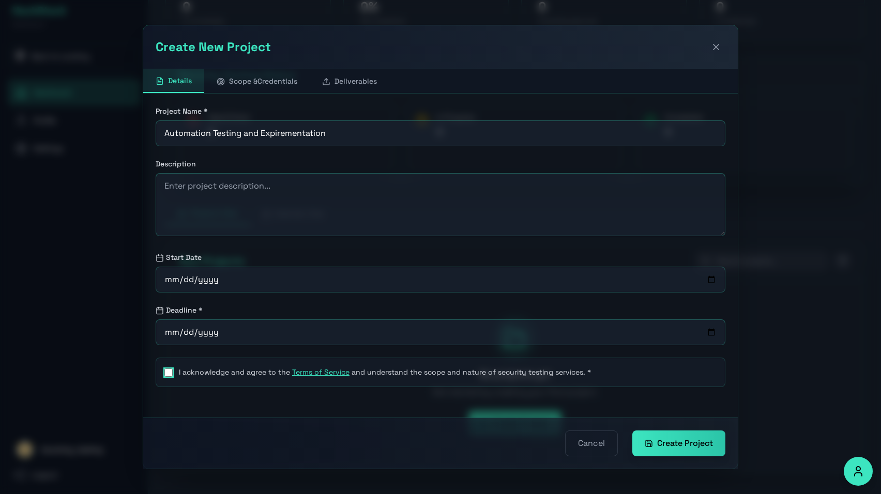
checkbox input "true"
click at [702, 452] on button "Create Project" at bounding box center [678, 444] width 93 height 26
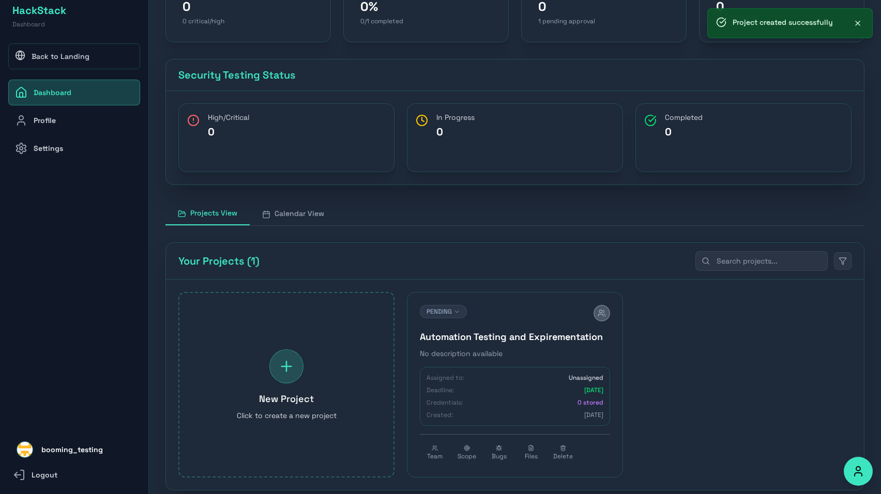
scroll to position [166, 0]
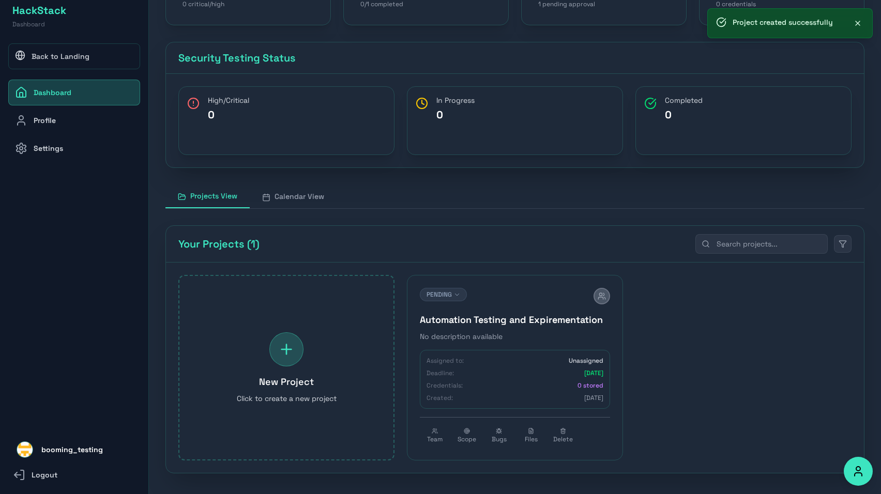
click at [448, 289] on button "PENDING" at bounding box center [443, 294] width 47 height 13
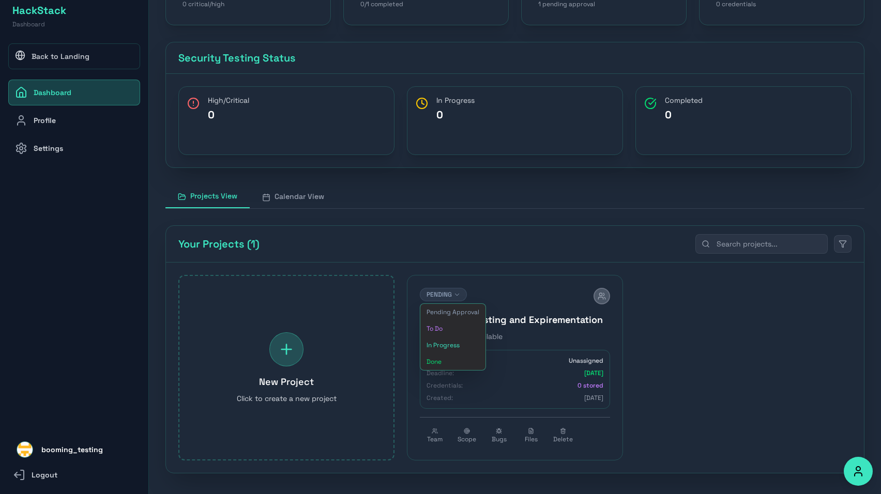
click at [454, 347] on button "In Progress" at bounding box center [452, 345] width 65 height 17
click at [529, 243] on div "Your Projects (1)" at bounding box center [515, 244] width 698 height 37
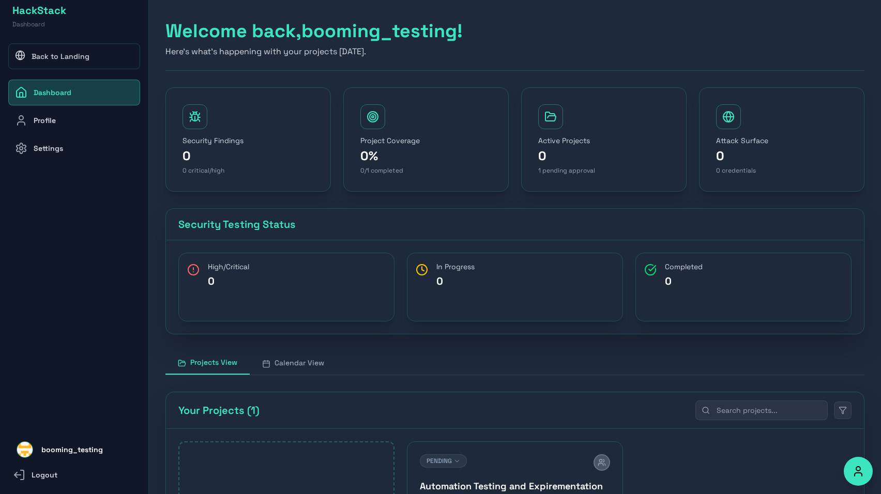
scroll to position [166, 0]
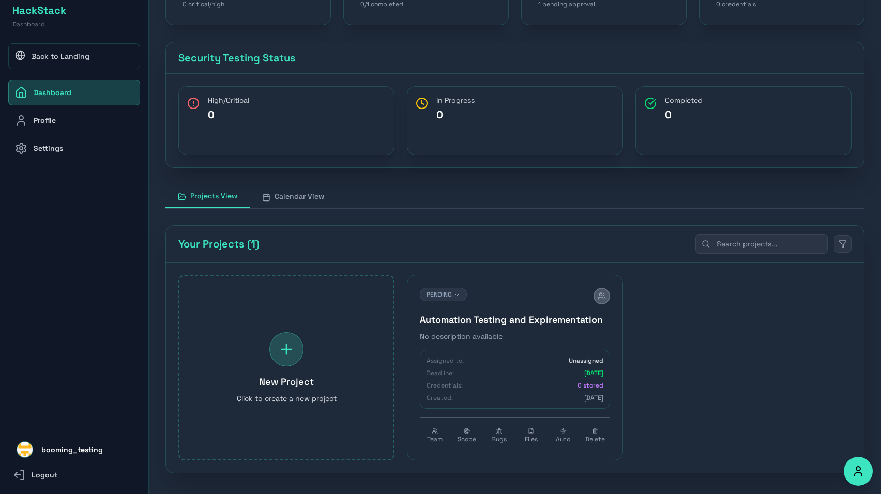
click at [563, 432] on icon at bounding box center [563, 431] width 6 height 6
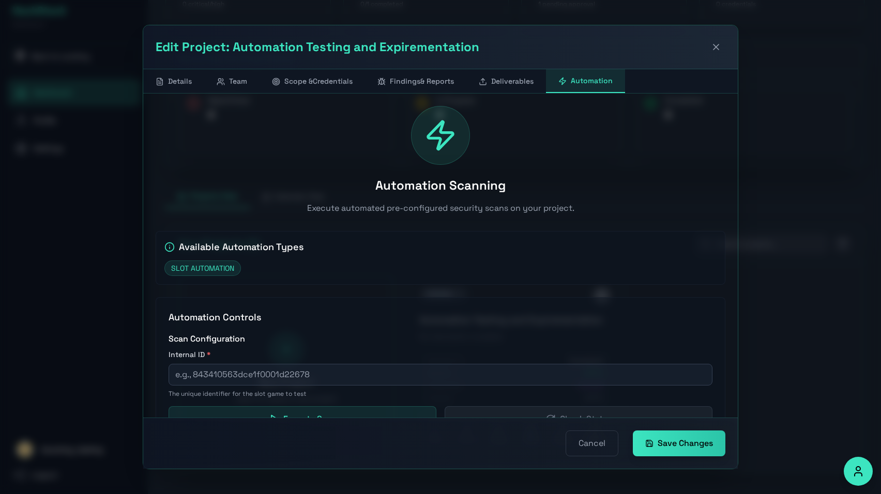
scroll to position [39, 0]
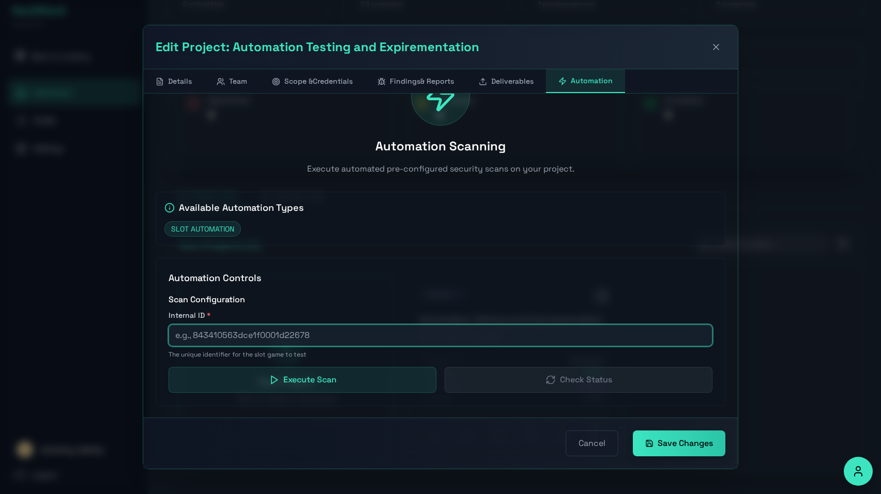
click at [339, 336] on input "text" at bounding box center [440, 336] width 544 height 22
paste input "666810433dce1f0001d73561"
type input "666810433dce1f0001d73561"
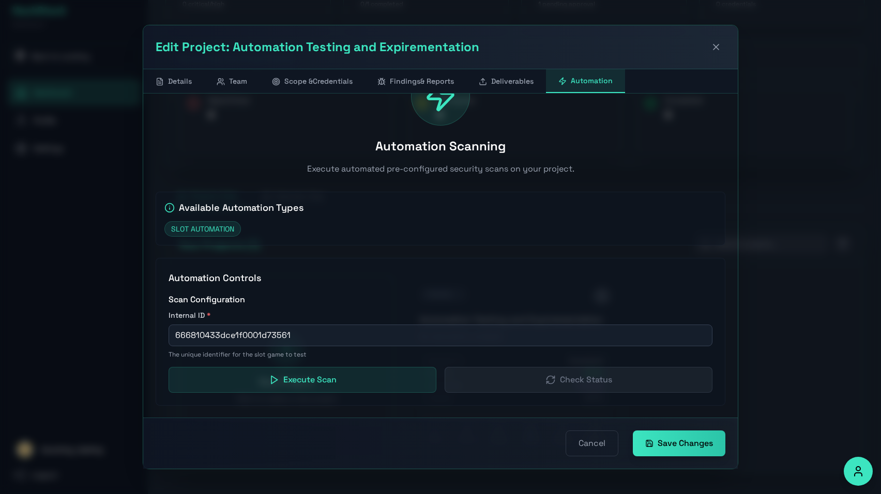
click at [298, 381] on button "Execute Scan" at bounding box center [302, 380] width 268 height 26
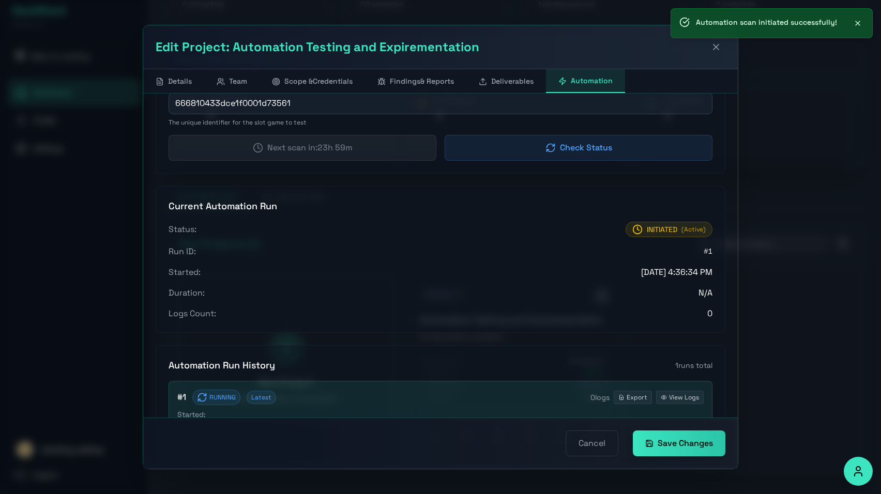
scroll to position [273, 0]
click at [581, 142] on button "Check Status" at bounding box center [578, 146] width 268 height 26
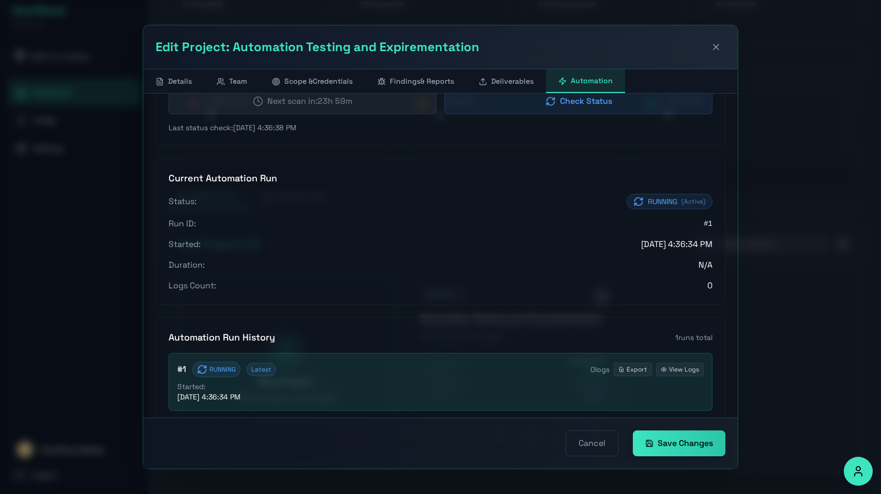
scroll to position [314, 0]
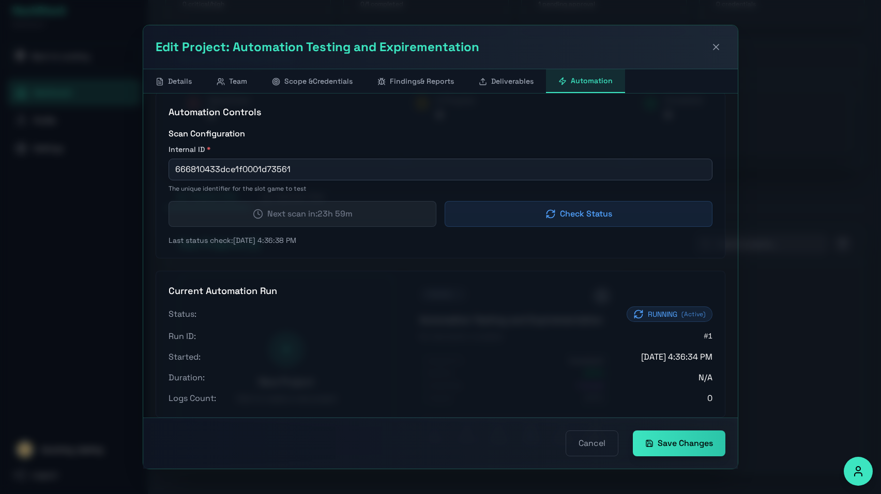
click at [562, 216] on button "Check Status" at bounding box center [578, 214] width 268 height 26
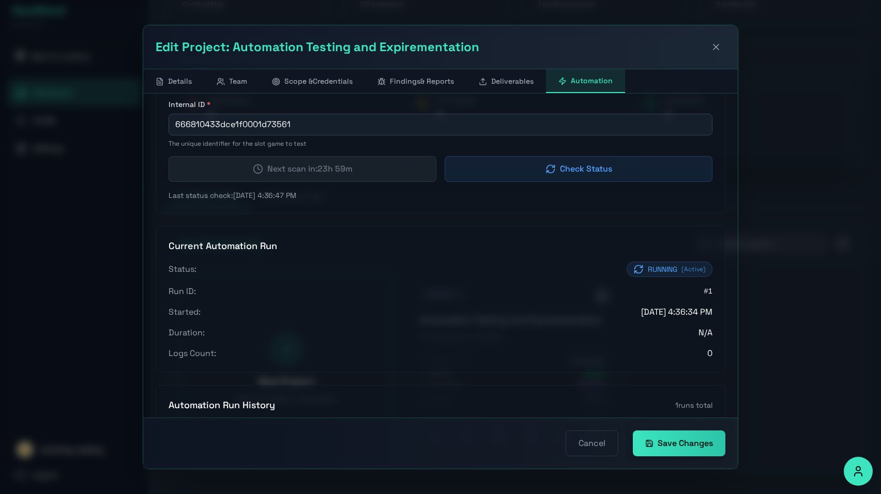
scroll to position [238, 0]
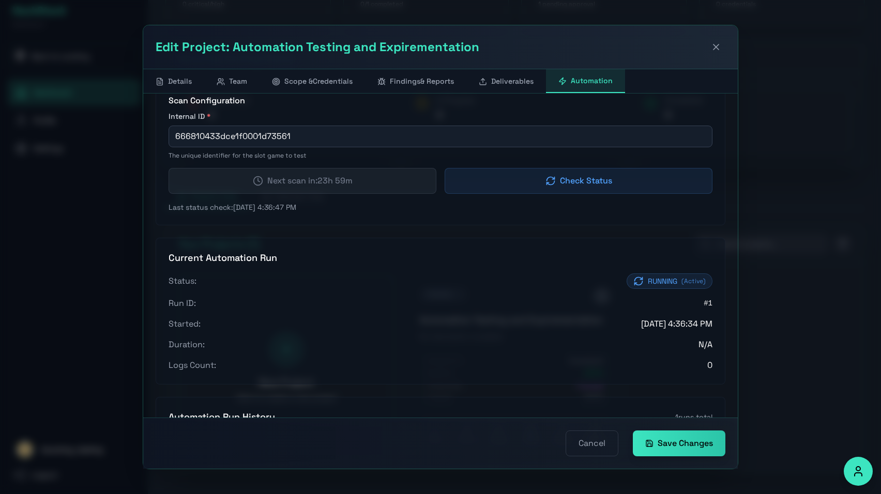
click at [588, 183] on button "Check Status" at bounding box center [578, 181] width 268 height 26
click at [588, 183] on button "Checking..." at bounding box center [578, 181] width 268 height 26
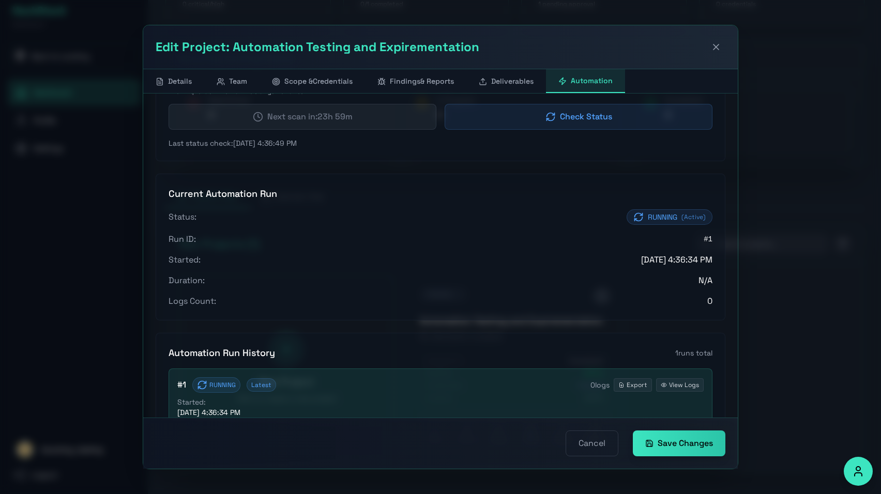
scroll to position [352, 0]
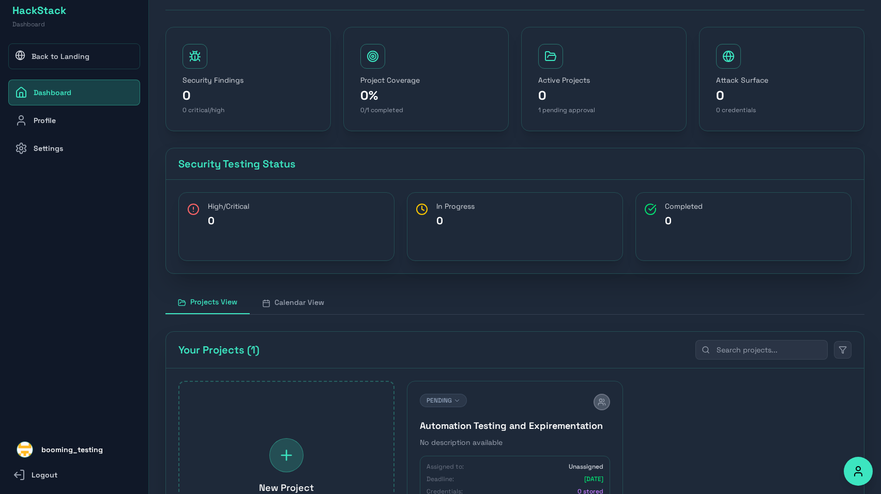
scroll to position [166, 0]
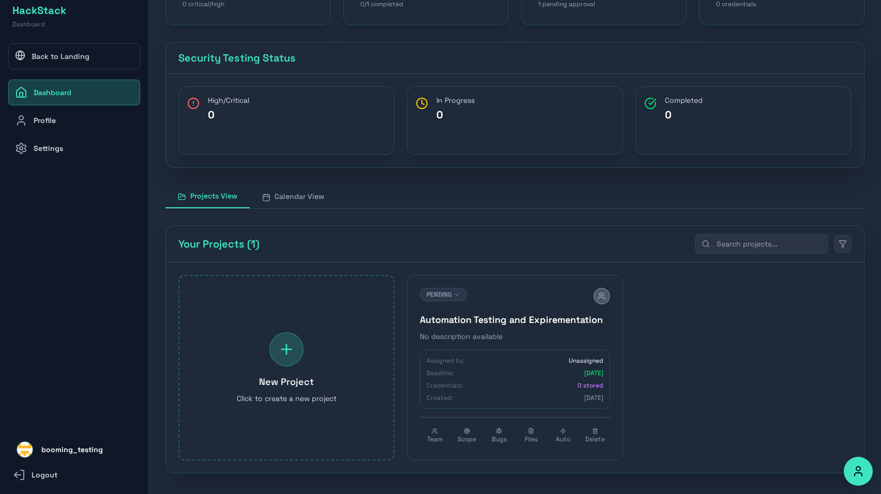
click at [557, 435] on button "Auto" at bounding box center [563, 436] width 30 height 24
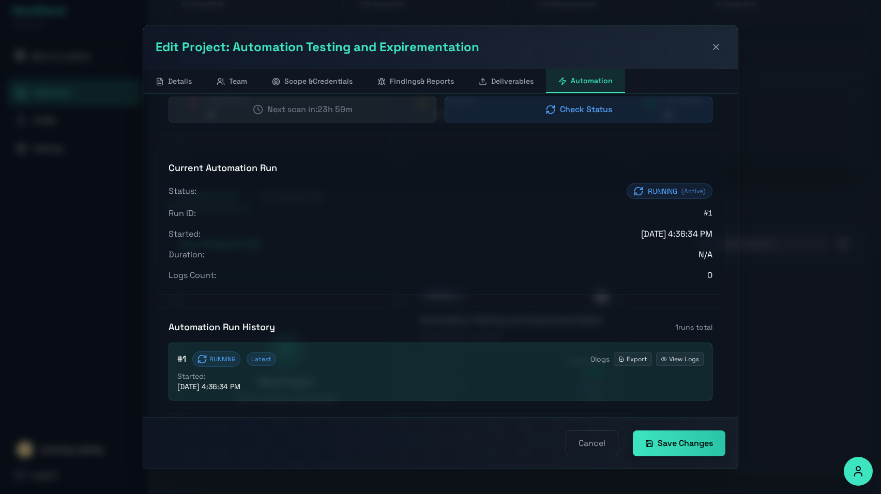
scroll to position [334, 0]
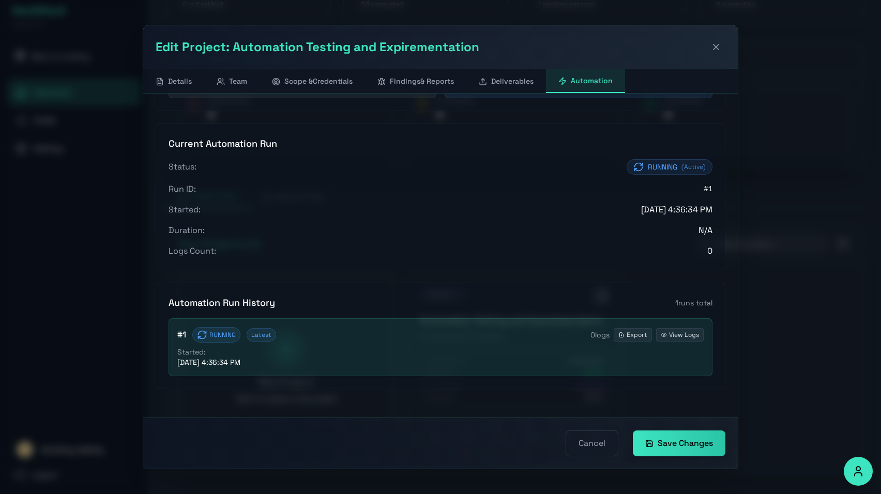
click at [720, 43] on icon at bounding box center [716, 47] width 10 height 10
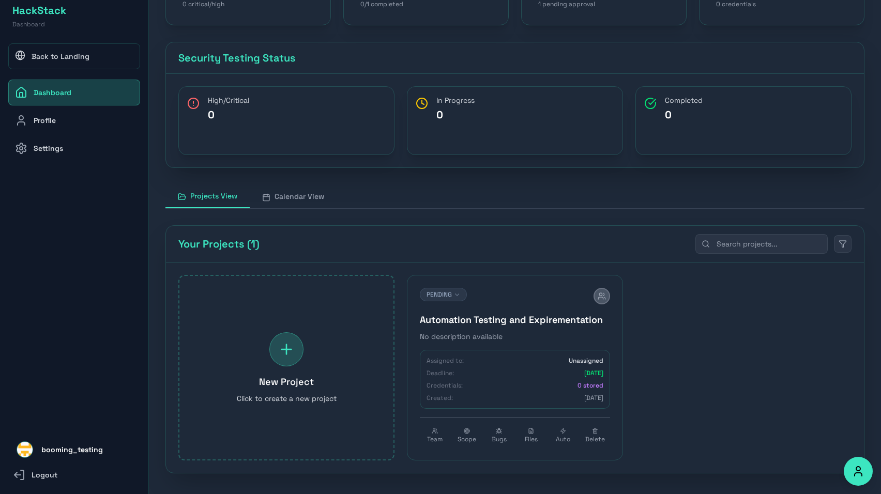
click at [564, 438] on span "Auto" at bounding box center [563, 439] width 14 height 8
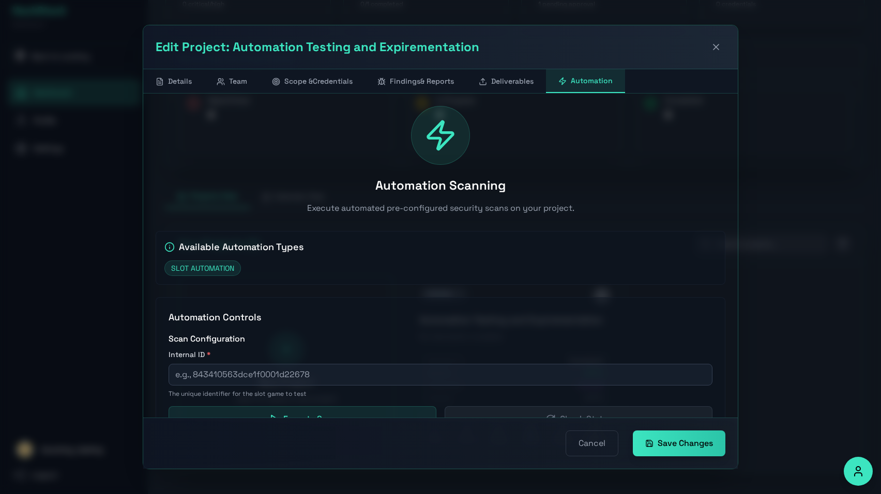
scroll to position [39, 0]
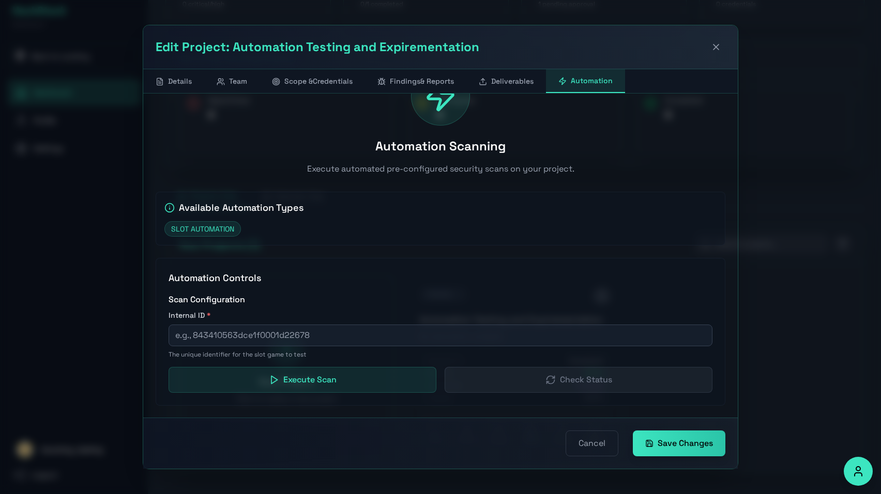
click at [717, 43] on icon at bounding box center [716, 47] width 10 height 10
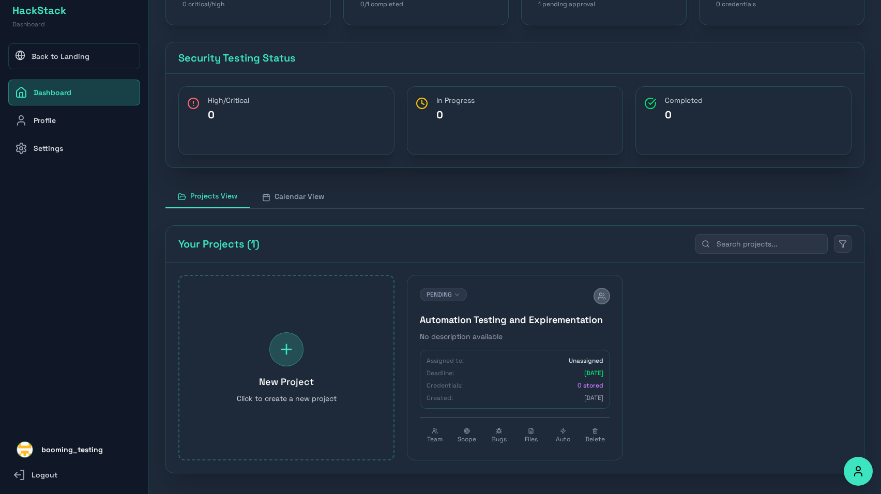
click at [561, 425] on button "Auto" at bounding box center [563, 436] width 30 height 24
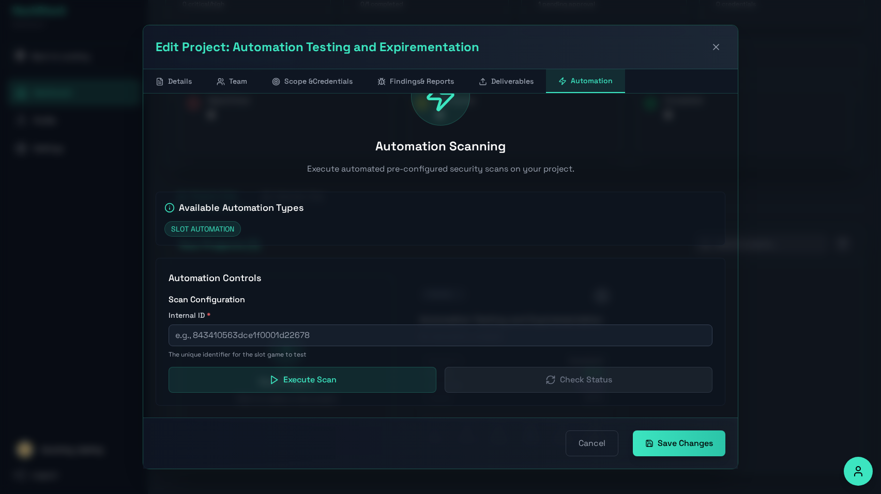
click at [718, 50] on icon at bounding box center [716, 47] width 10 height 10
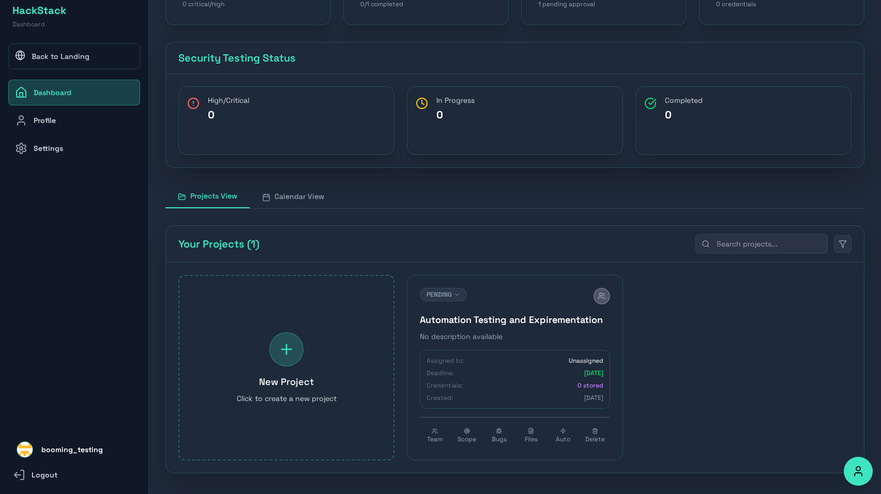
scroll to position [0, 0]
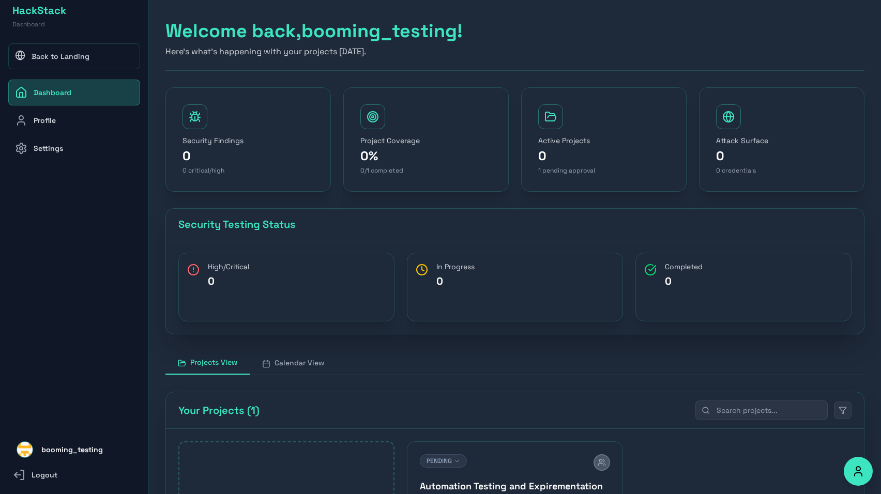
click at [57, 49] on link "Back to Landing" at bounding box center [74, 56] width 132 height 26
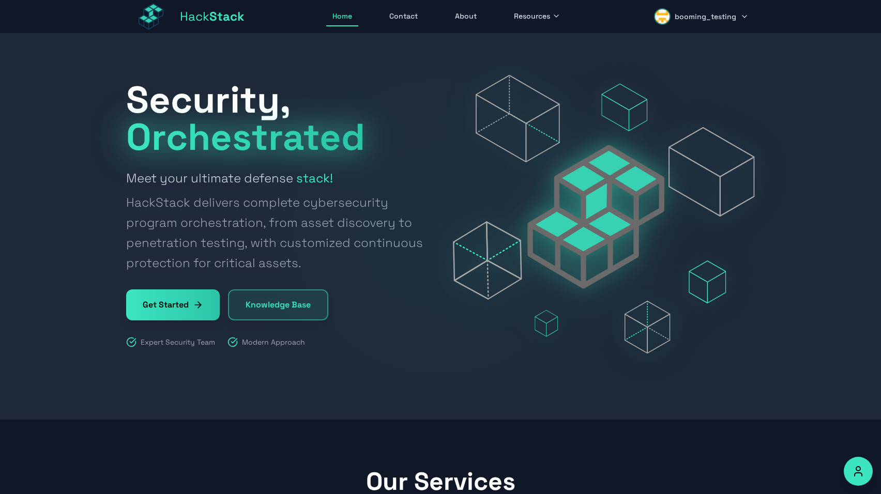
click at [714, 14] on span "booming_testing" at bounding box center [705, 16] width 62 height 10
click at [706, 49] on link "Dashboard" at bounding box center [705, 45] width 98 height 23
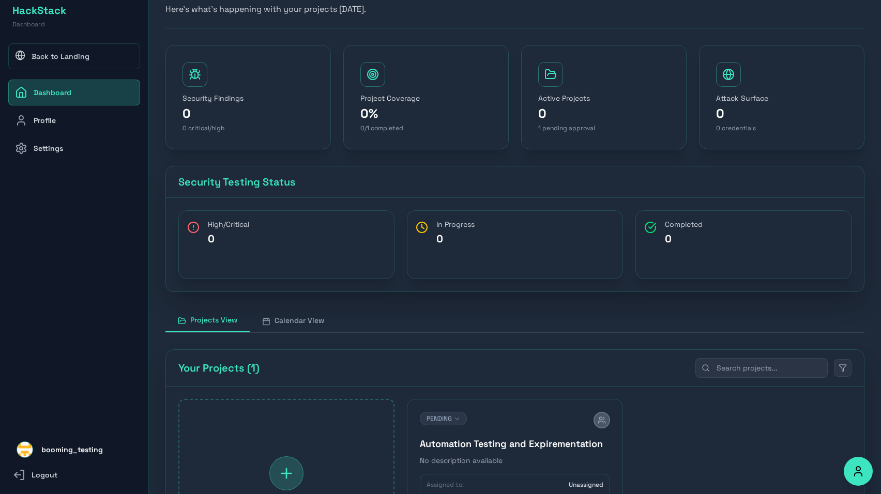
scroll to position [166, 0]
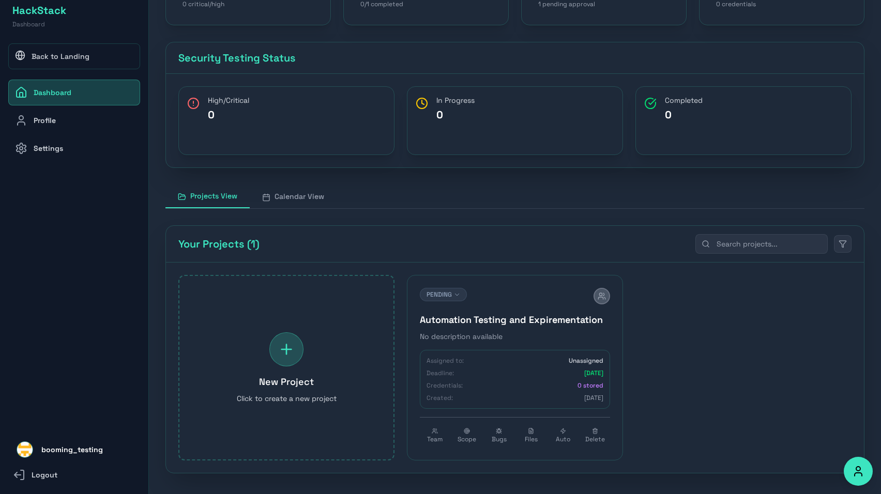
click at [520, 327] on div "Automation Testing and Expirementation No description available" at bounding box center [515, 327] width 190 height 29
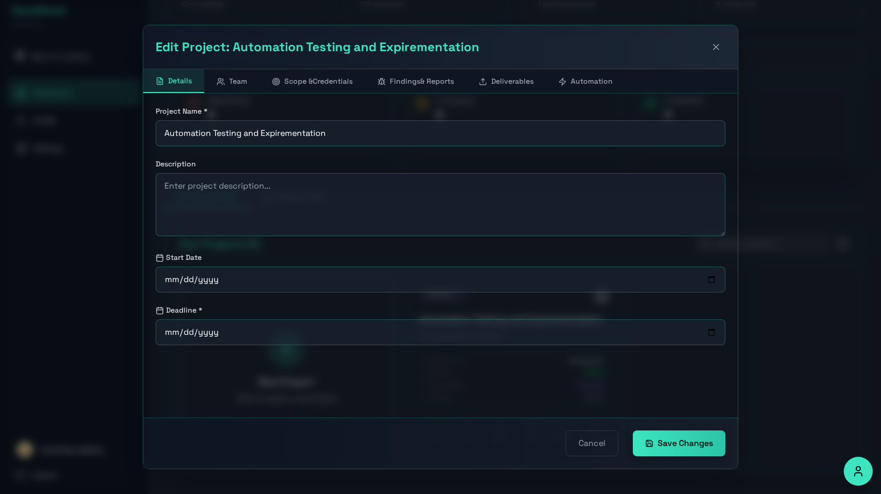
click at [591, 82] on button "Automation" at bounding box center [585, 81] width 79 height 24
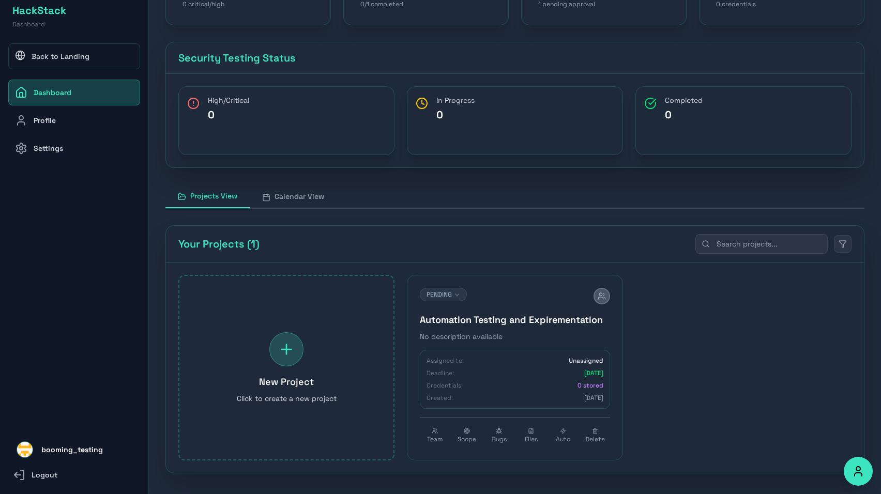
click at [526, 318] on h4 "Automation Testing and Expirementation" at bounding box center [515, 320] width 190 height 14
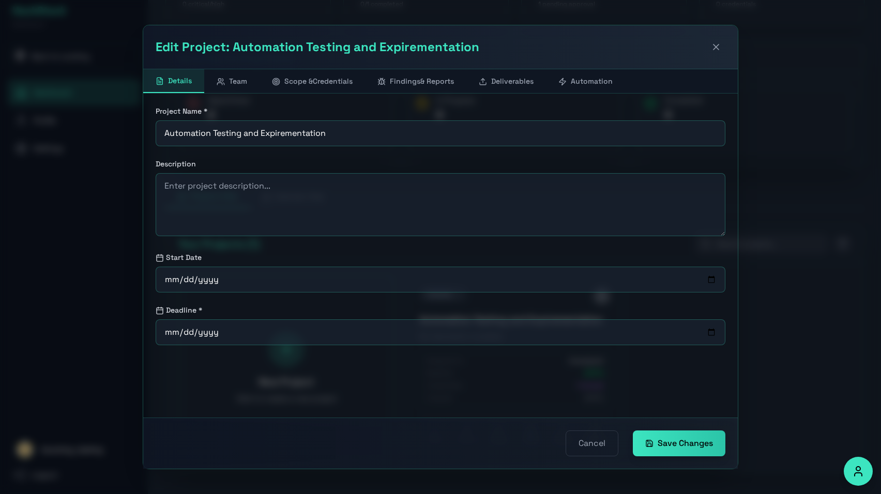
click at [586, 88] on button "Automation" at bounding box center [585, 81] width 79 height 24
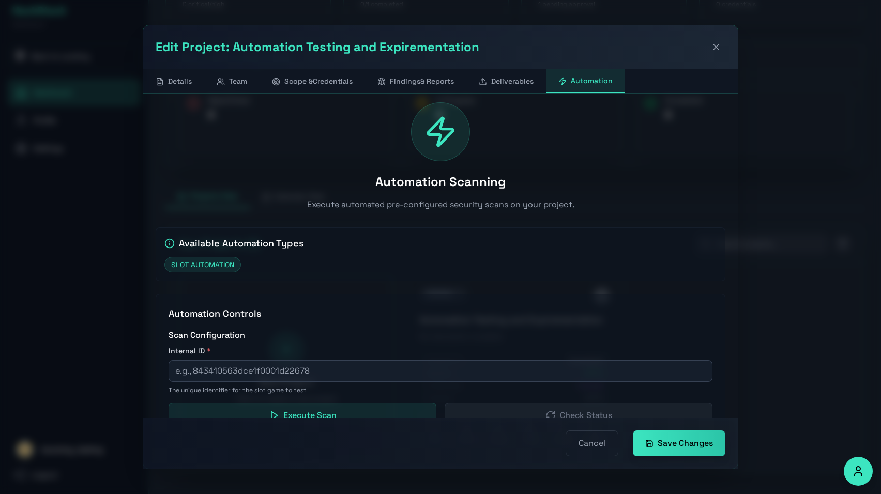
scroll to position [0, 0]
